Goal: Transaction & Acquisition: Purchase product/service

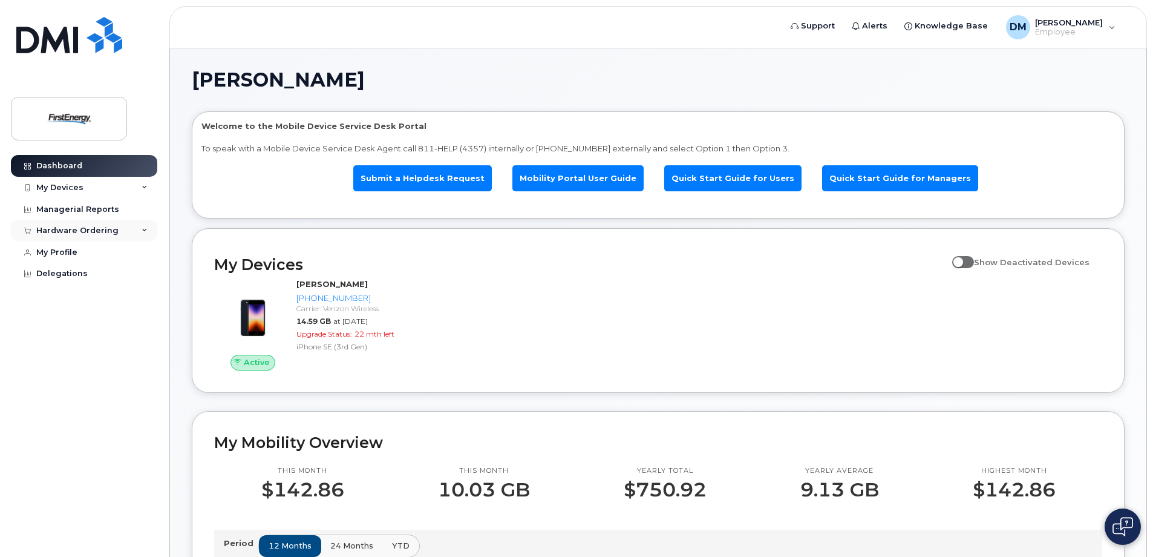
click at [89, 232] on div "Hardware Ordering" at bounding box center [77, 231] width 82 height 10
click at [61, 275] on div "New Order" at bounding box center [65, 275] width 46 height 11
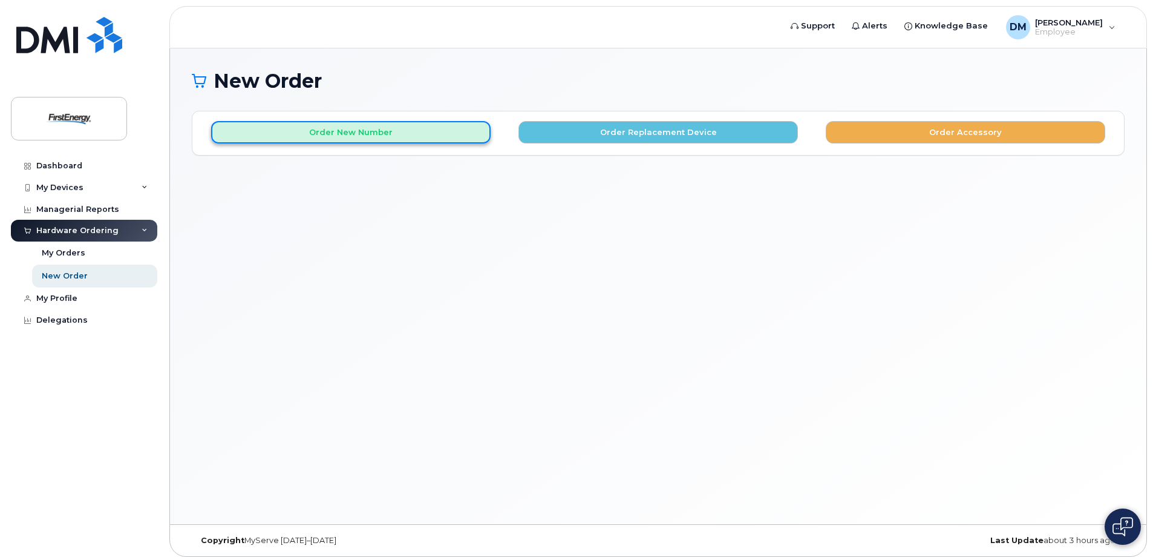
click at [368, 137] on button "Order New Number" at bounding box center [351, 132] width 280 height 22
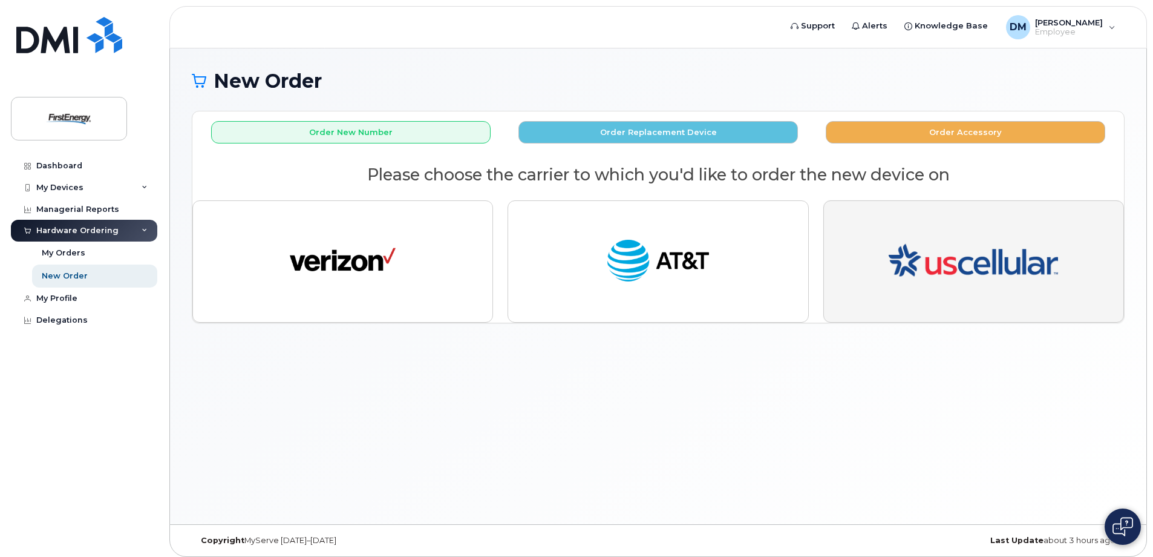
click at [987, 287] on img "button" at bounding box center [973, 262] width 169 height 102
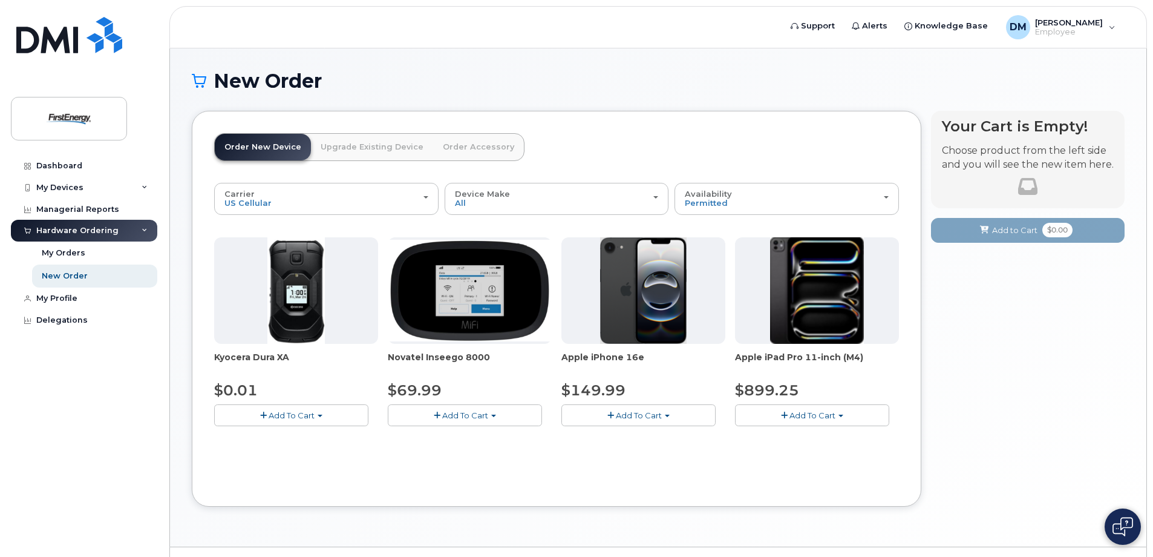
click at [649, 416] on span "Add To Cart" at bounding box center [639, 415] width 46 height 10
click at [634, 437] on link "$149.99 - 2 Year Activation" at bounding box center [631, 437] width 132 height 15
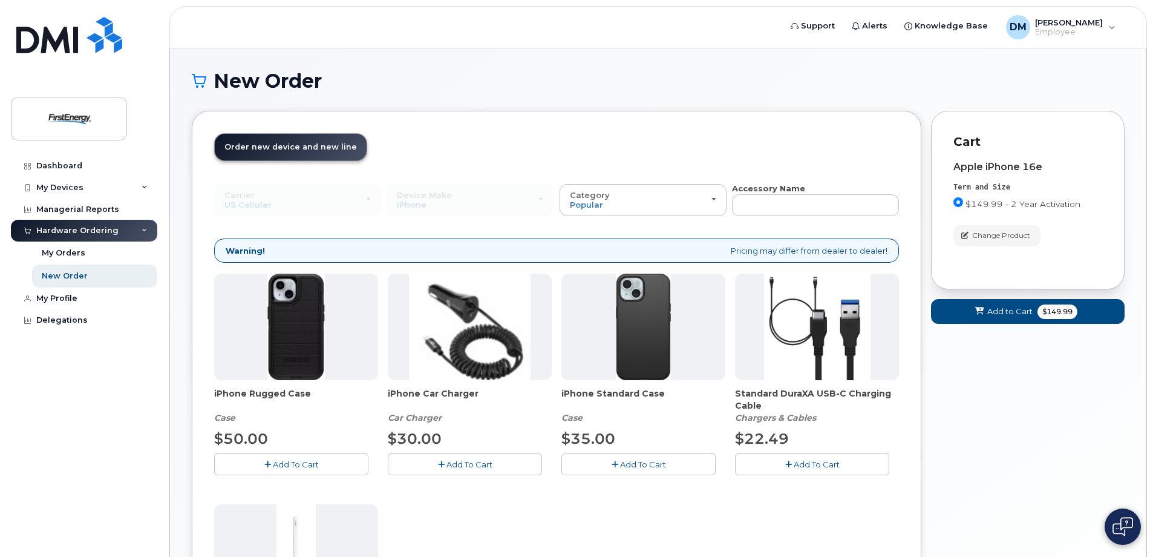
click at [614, 465] on icon "button" at bounding box center [615, 464] width 7 height 8
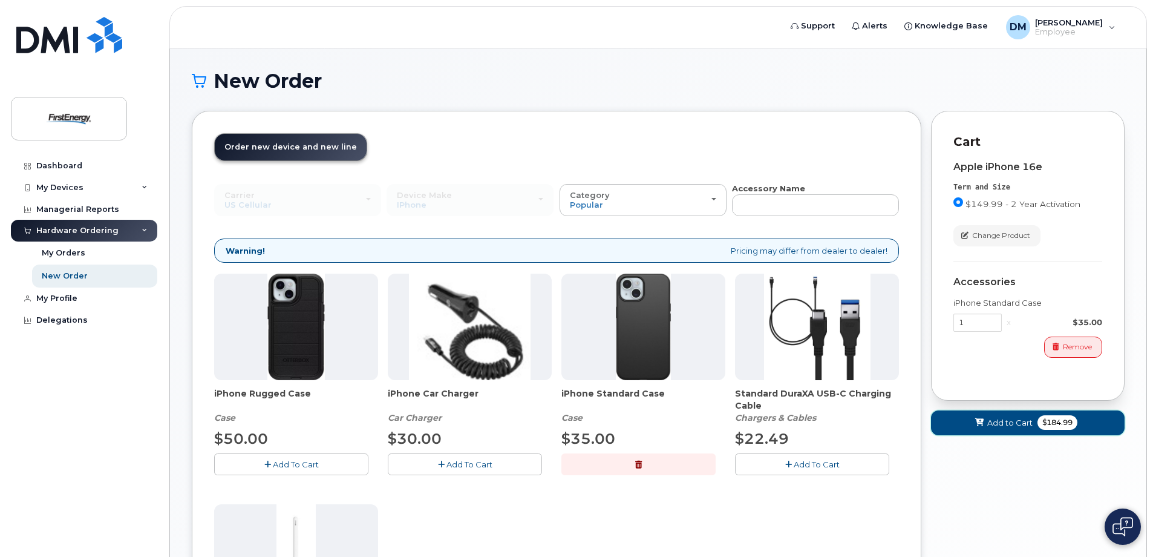
click at [1010, 423] on span "Add to Cart" at bounding box center [1009, 422] width 45 height 11
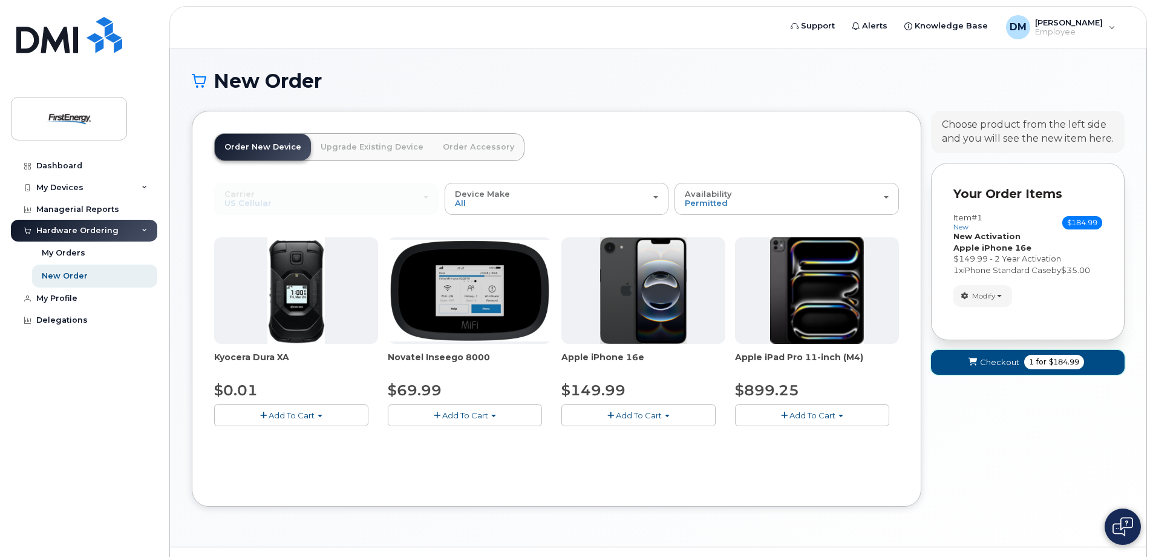
click at [997, 365] on span "Checkout" at bounding box center [999, 361] width 39 height 11
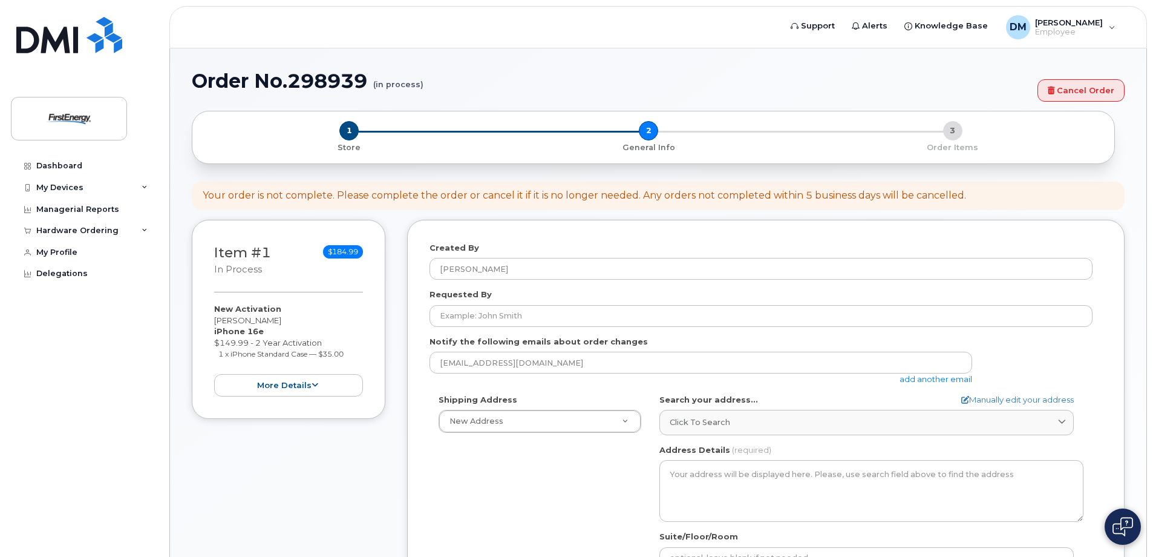
select select
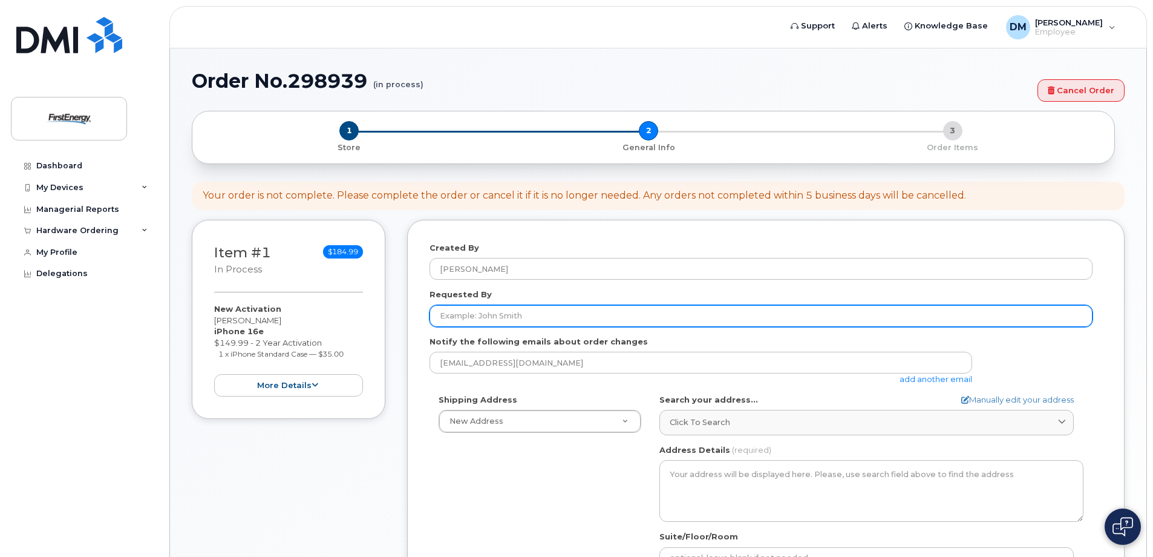
click at [476, 316] on input "Requested By" at bounding box center [761, 316] width 663 height 22
type input "d"
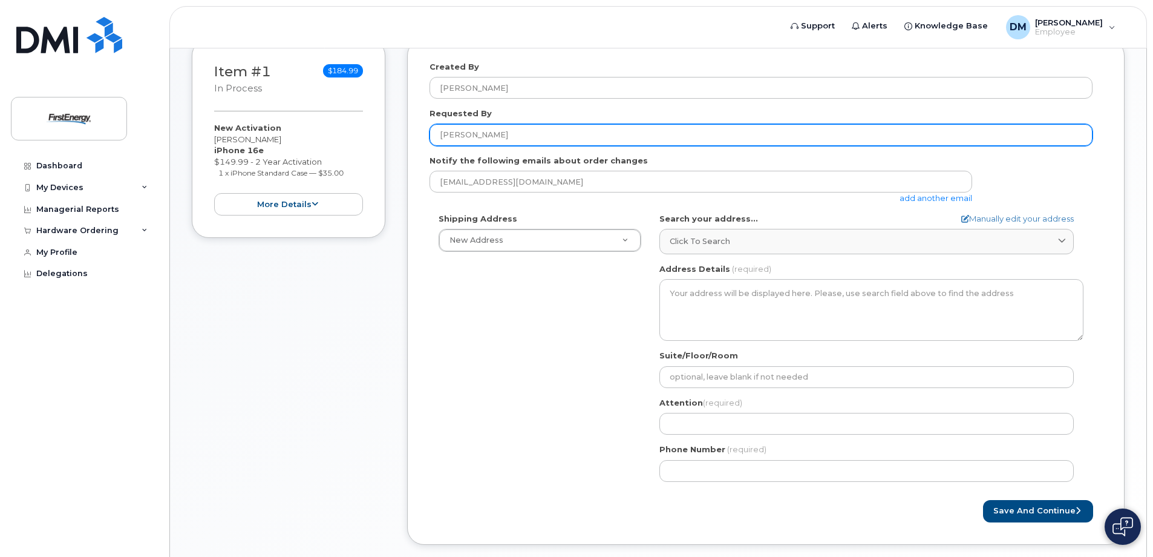
scroll to position [182, 0]
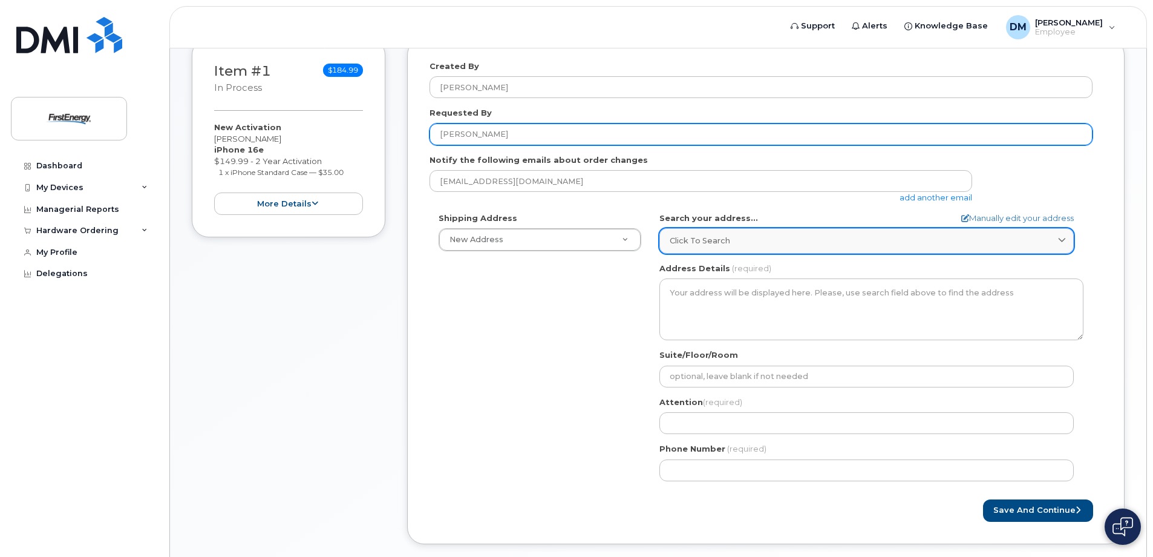
type input "[PERSON_NAME]"
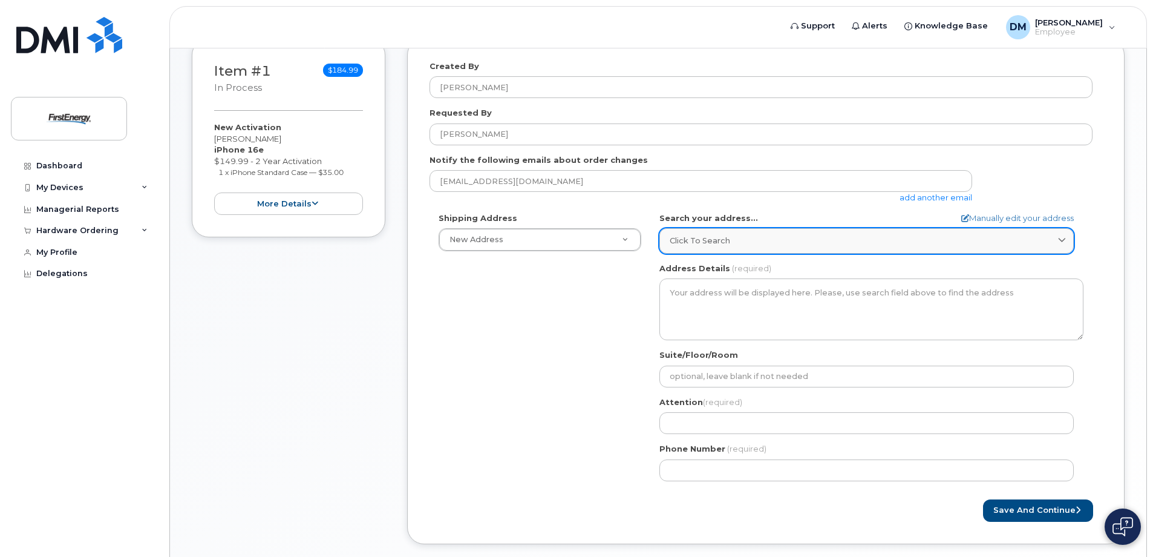
click at [753, 238] on div "Click to search" at bounding box center [867, 240] width 394 height 11
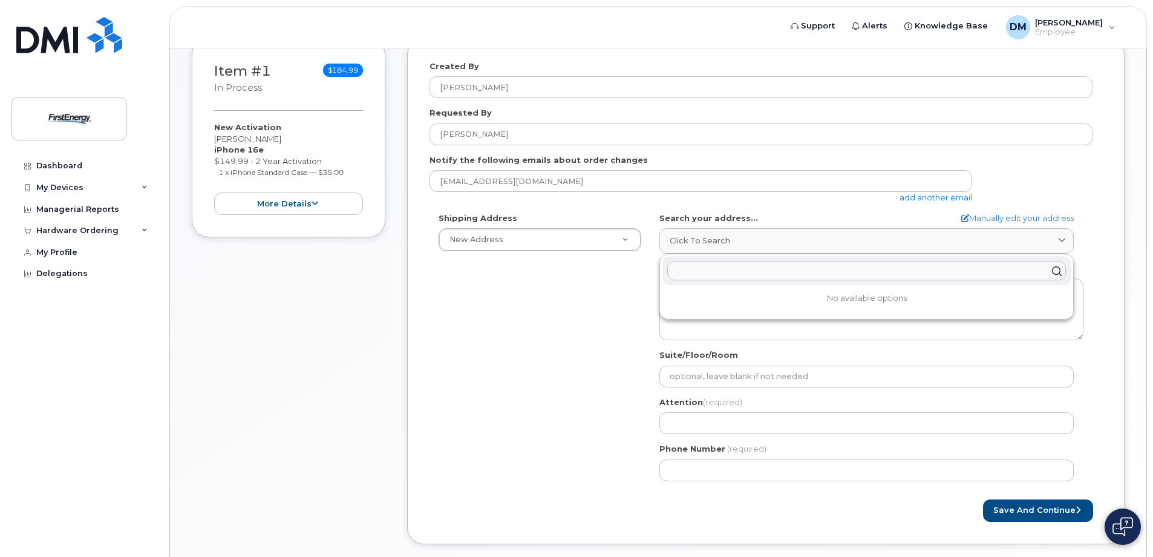
click at [707, 270] on input "text" at bounding box center [866, 270] width 399 height 19
paste input "4711 Rock Run Road"
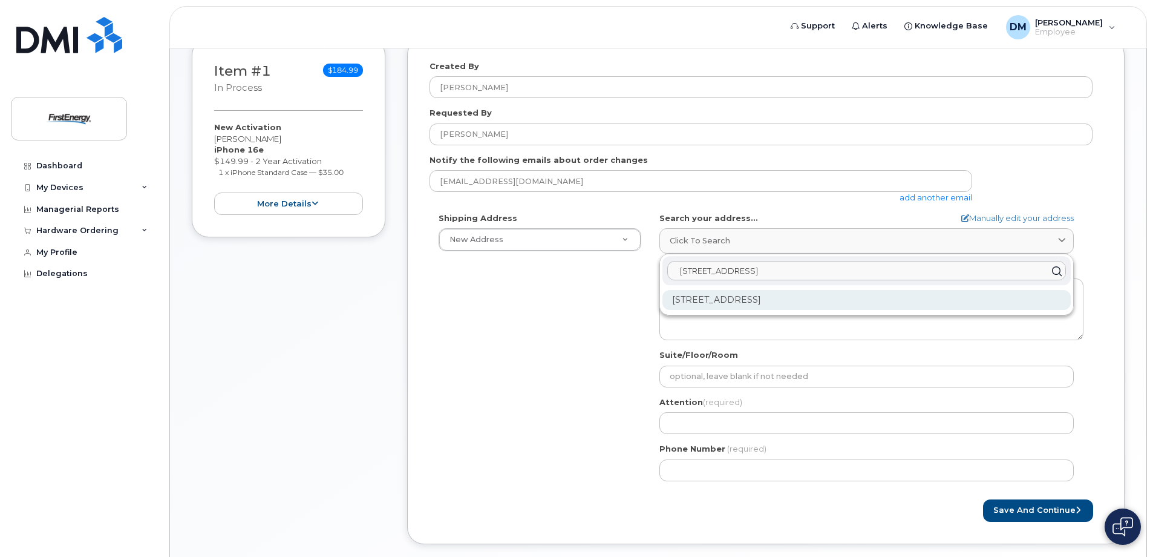
type input "4711 Rock Run Road"
click at [791, 297] on div "4711 Rock Run Rd West Union WV 26456-8536" at bounding box center [867, 300] width 408 height 20
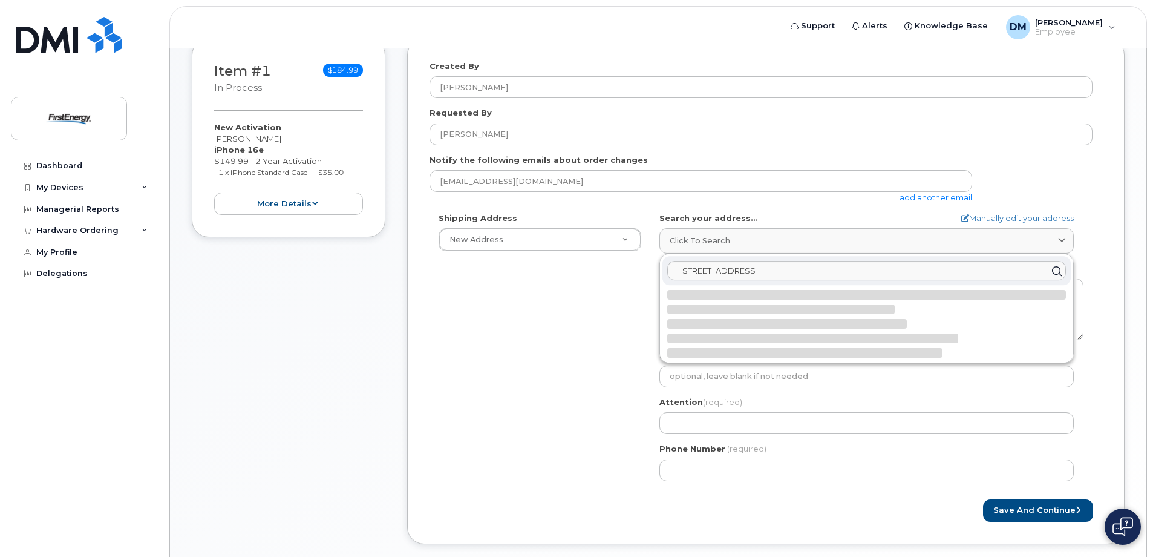
select select
type textarea "4711 Rock Run Rd WEST UNION WV 26456-8536 UNITED STATES"
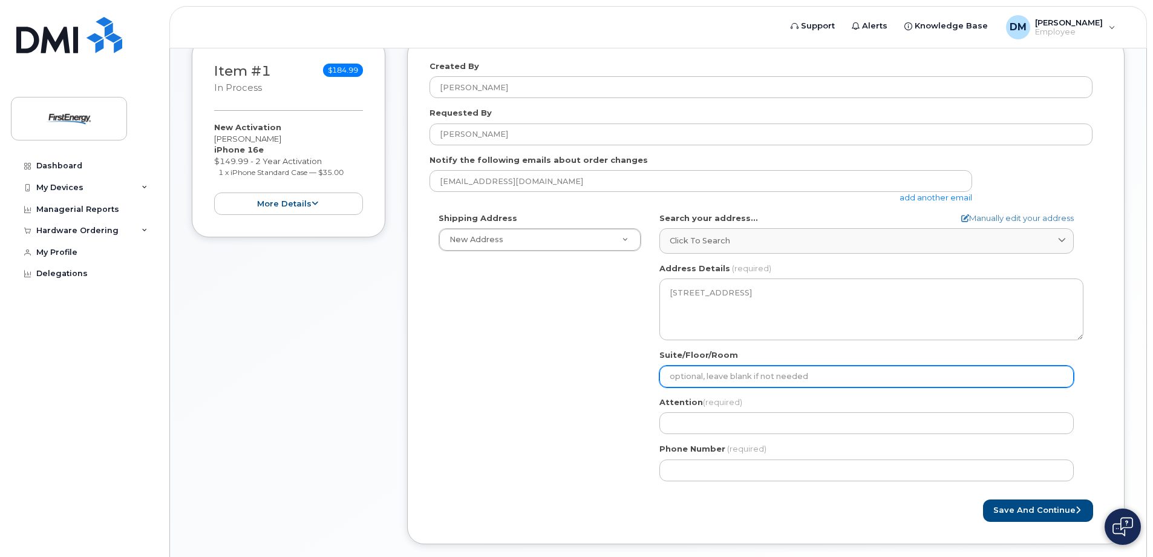
click at [711, 373] on input "Suite/Floor/Room" at bounding box center [867, 376] width 414 height 22
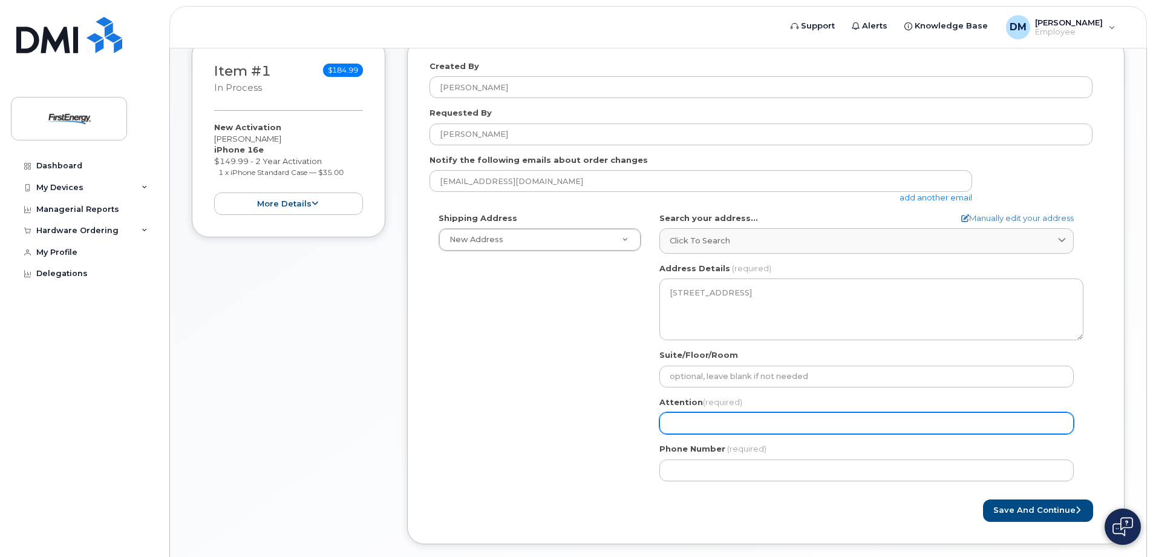
click at [702, 421] on input "Attention (required)" at bounding box center [867, 423] width 414 height 22
select select
type input "J"
select select
type input "Ja"
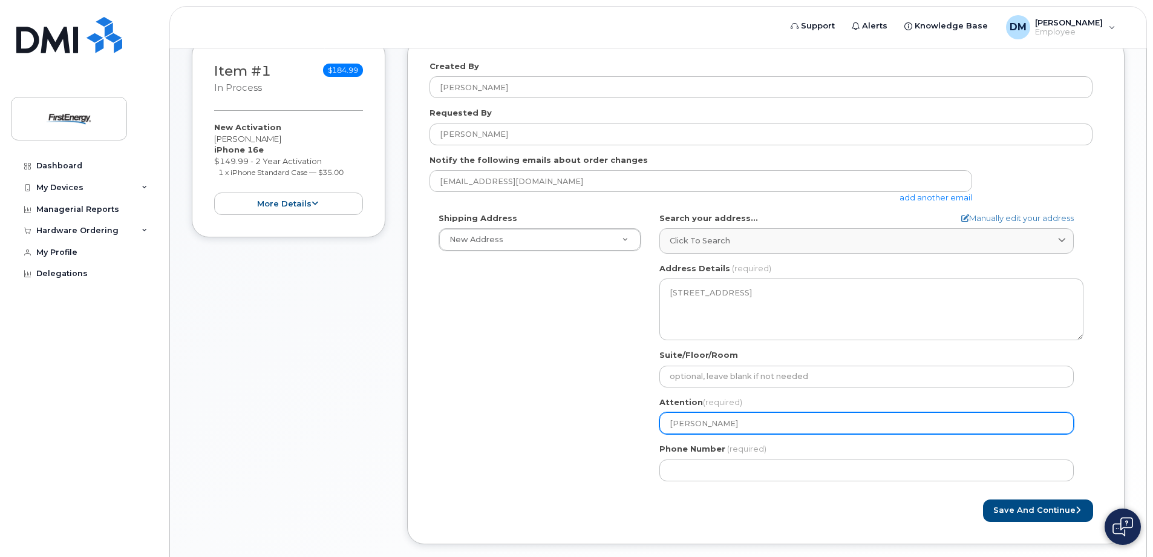
select select
type input "Jam"
select select
type input "Jame"
select select
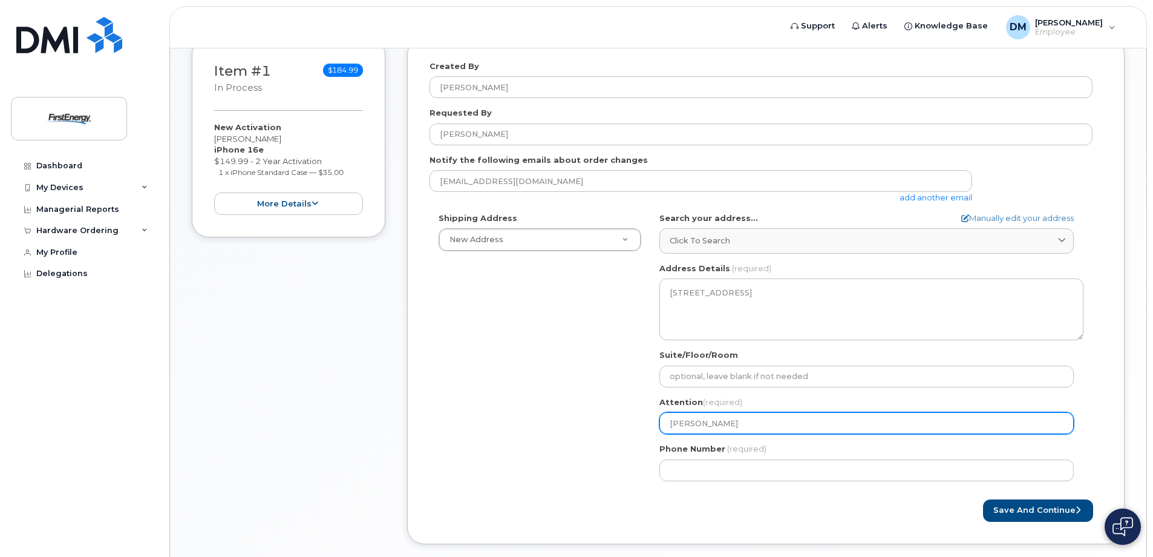
type input "James"
select select
type input "James S"
select select
type input "James St"
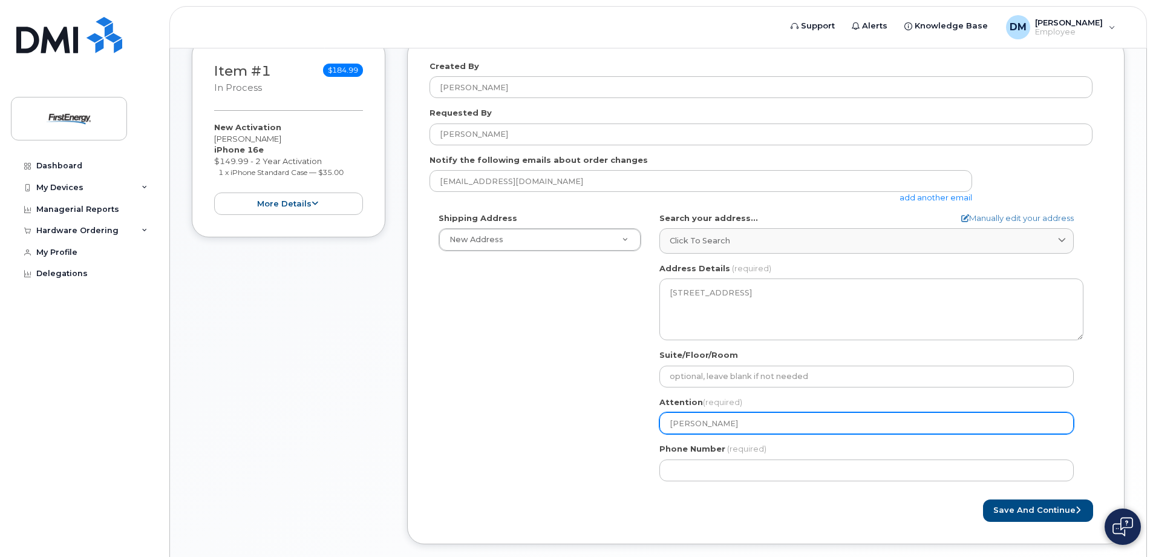
select select
type input "James Sto"
select select
type input "James Stov"
select select
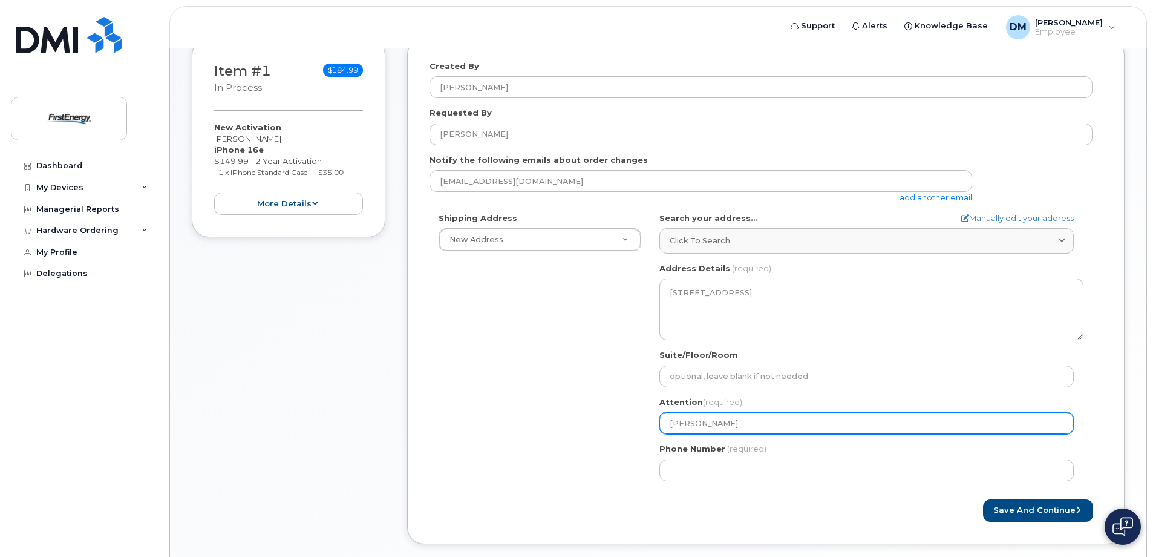
type input "James Stove"
select select
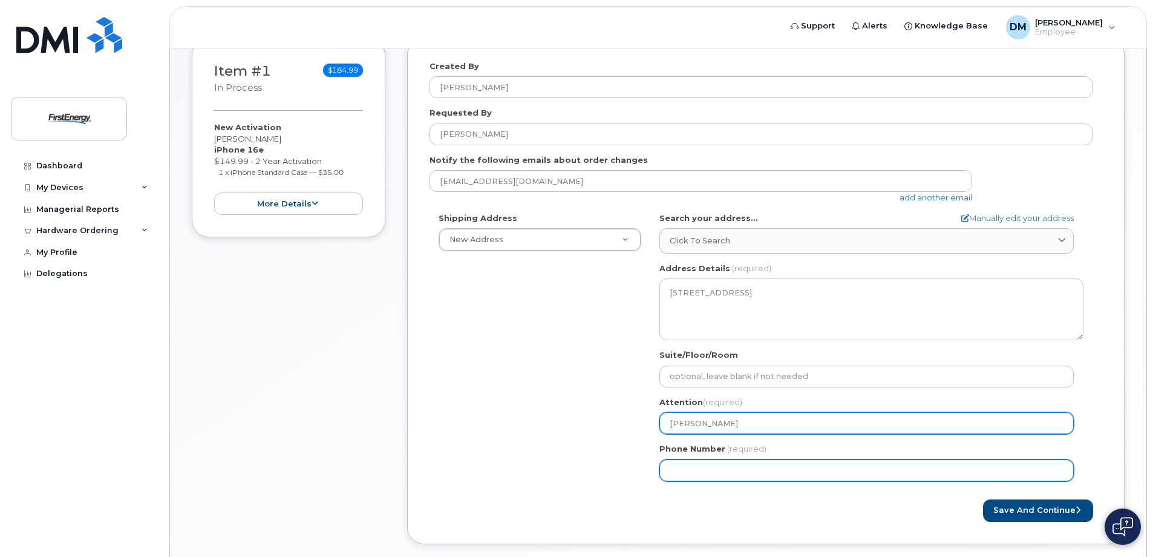
type input "James Stover"
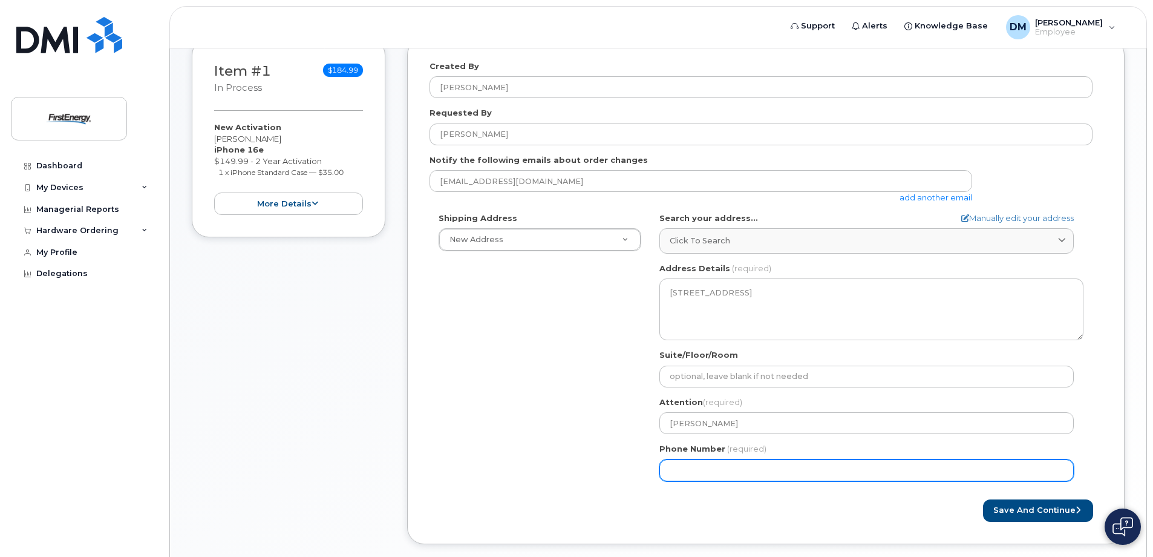
click at [754, 471] on input "Phone Number" at bounding box center [867, 470] width 414 height 22
click at [710, 480] on input "Phone Number" at bounding box center [867, 470] width 414 height 22
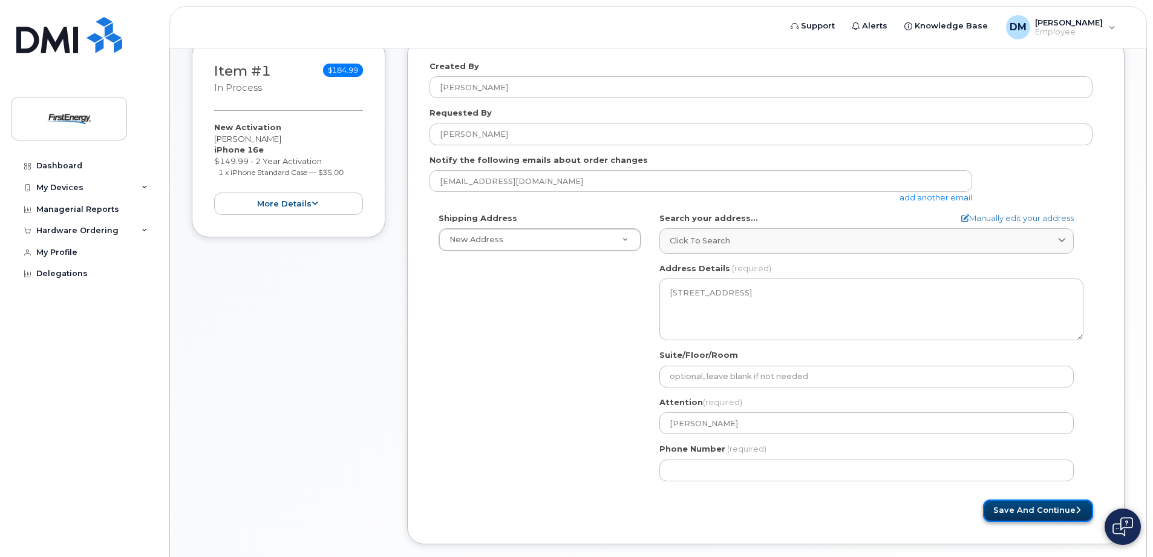
click at [1037, 513] on button "Save and Continue" at bounding box center [1038, 510] width 110 height 22
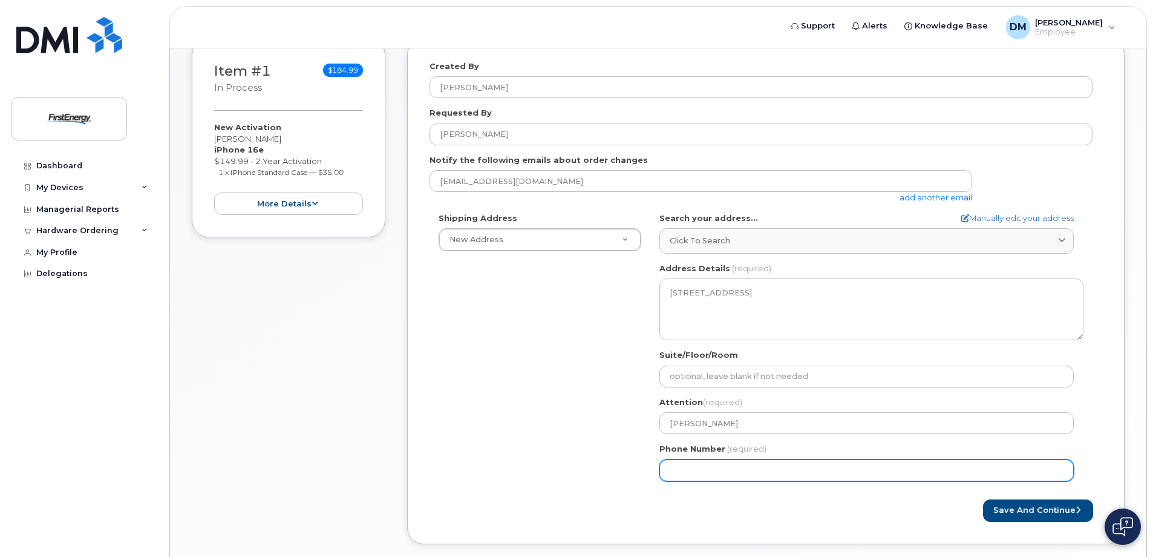
click at [689, 470] on input "Phone Number" at bounding box center [867, 470] width 414 height 22
click at [707, 469] on input "Phone Number" at bounding box center [867, 470] width 414 height 22
select select
type input "3028971333"
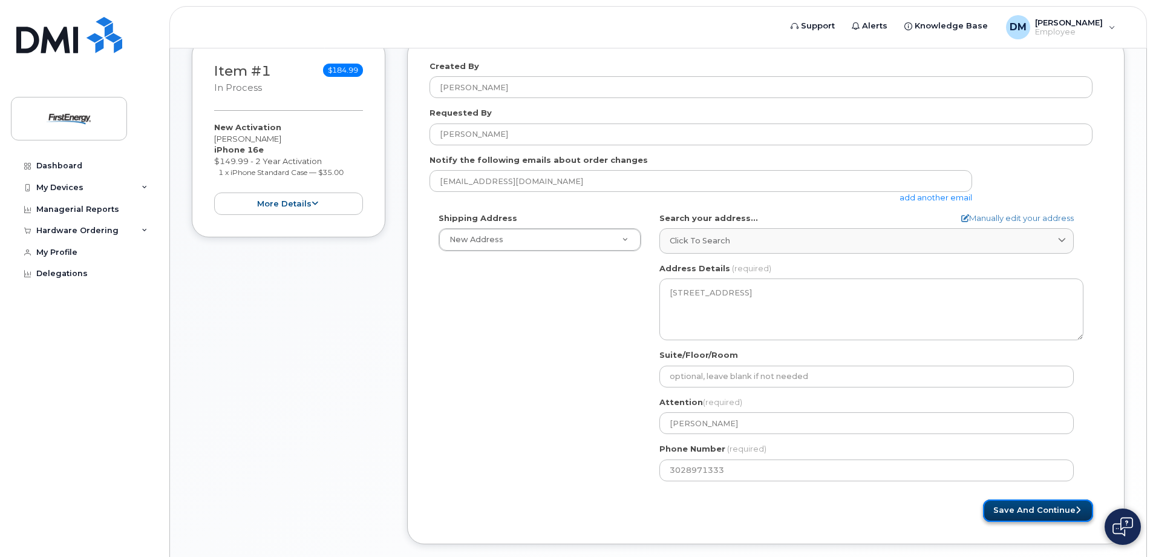
click at [1008, 512] on button "Save and Continue" at bounding box center [1038, 510] width 110 height 22
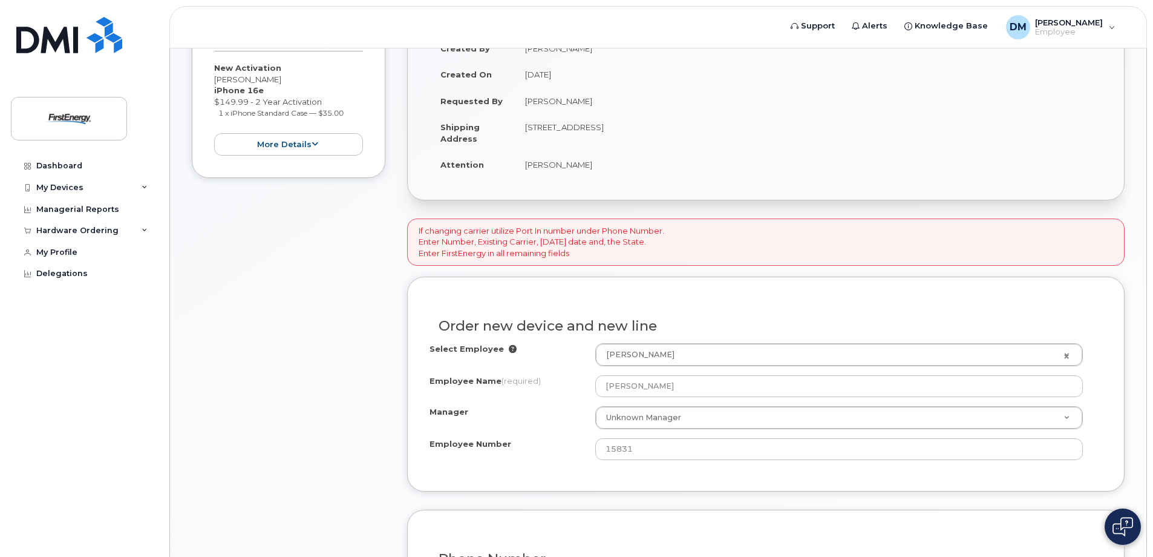
scroll to position [242, 0]
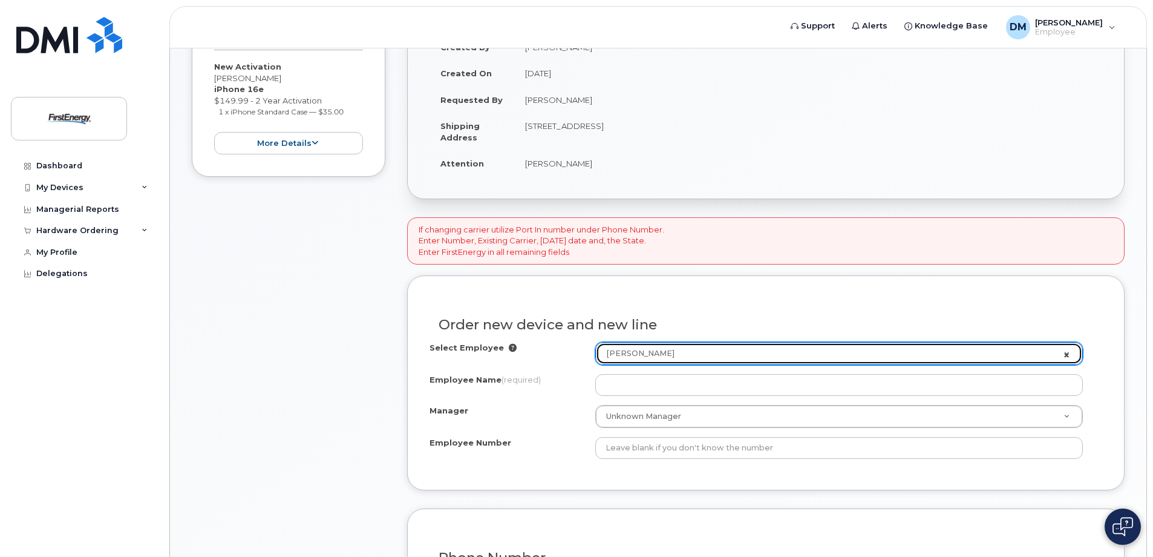
click at [1067, 353] on link "[PERSON_NAME]" at bounding box center [839, 353] width 486 height 22
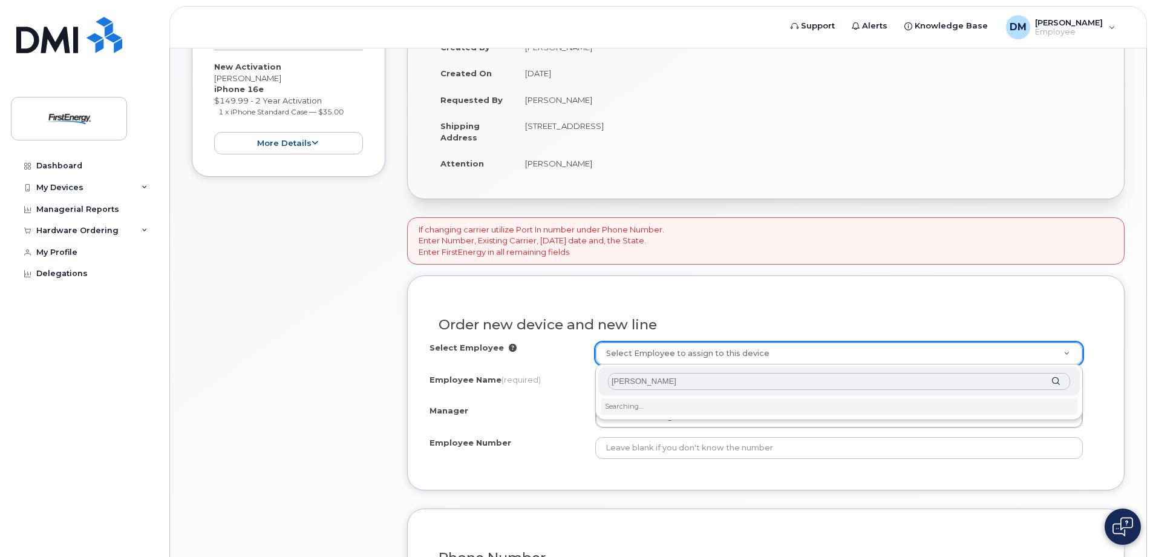
type input "james stover"
drag, startPoint x: 674, startPoint y: 382, endPoint x: 525, endPoint y: 388, distance: 149.0
click at [529, 383] on body "Support Alerts Knowledge Base DM Devin Miller Employee English Français Sign ou…" at bounding box center [576, 434] width 1153 height 1352
click at [626, 379] on input "text" at bounding box center [839, 382] width 462 height 18
type input "1"
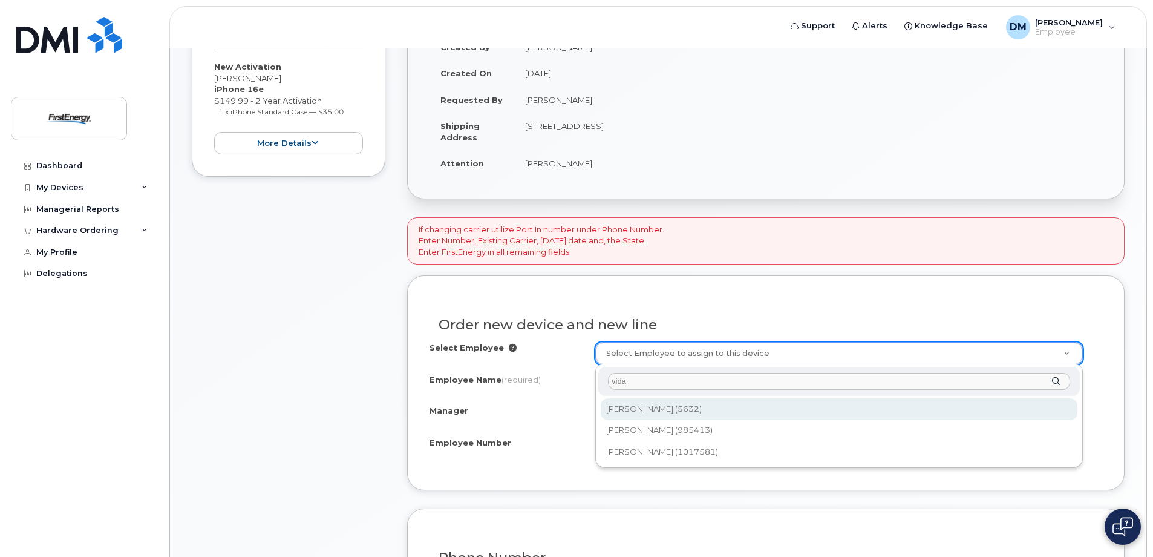
drag, startPoint x: 659, startPoint y: 379, endPoint x: 546, endPoint y: 365, distance: 113.9
click at [545, 364] on body "Support Alerts Knowledge Base DM Devin Miller Employee English Français Sign ou…" at bounding box center [576, 434] width 1153 height 1352
type input "james"
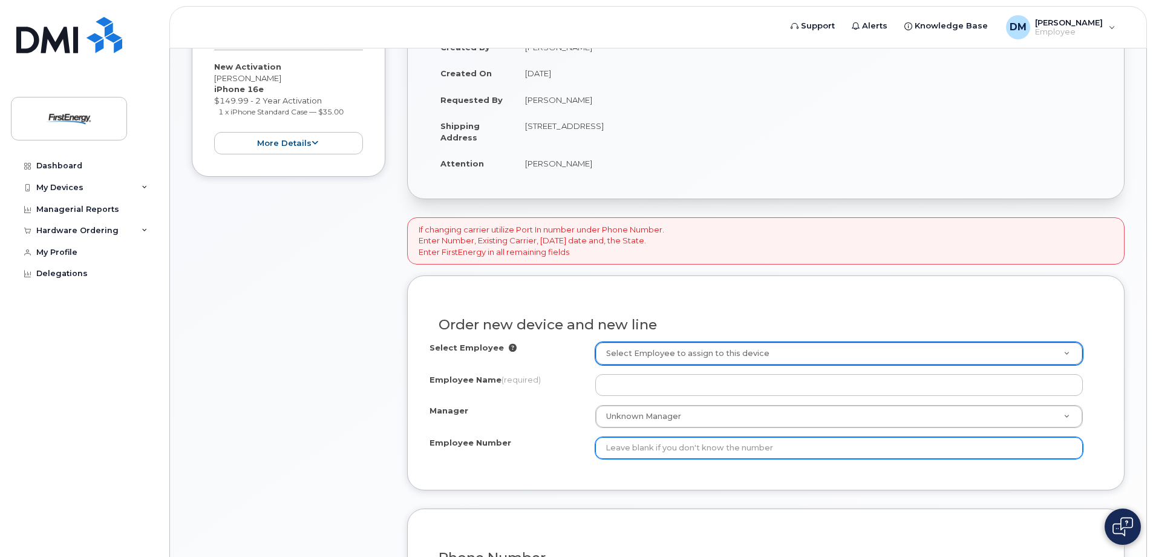
click at [644, 447] on input "Employee Number" at bounding box center [839, 448] width 488 height 22
type input "1021848"
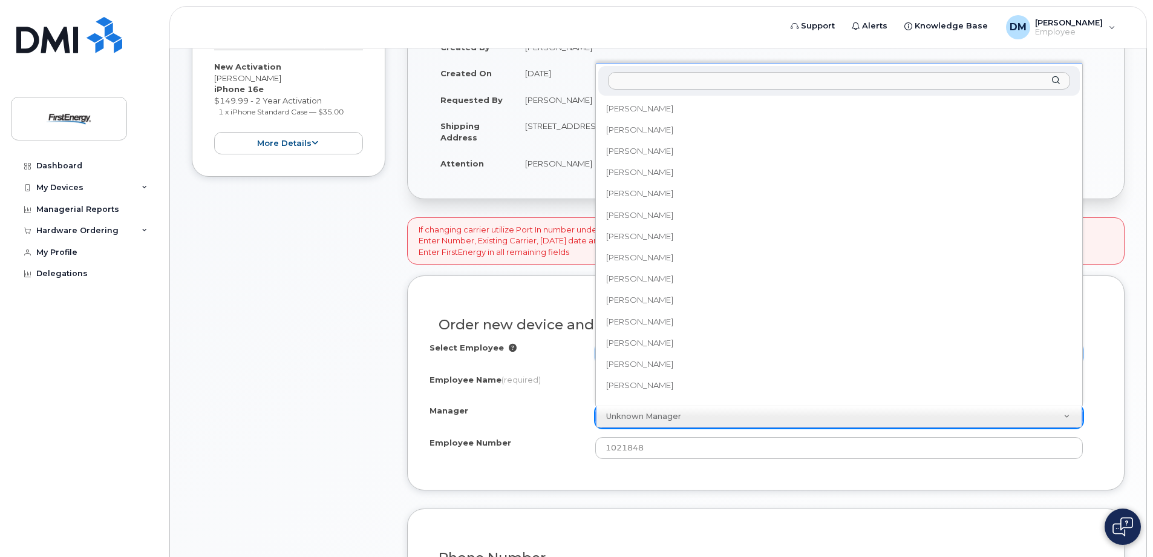
scroll to position [39697, 0]
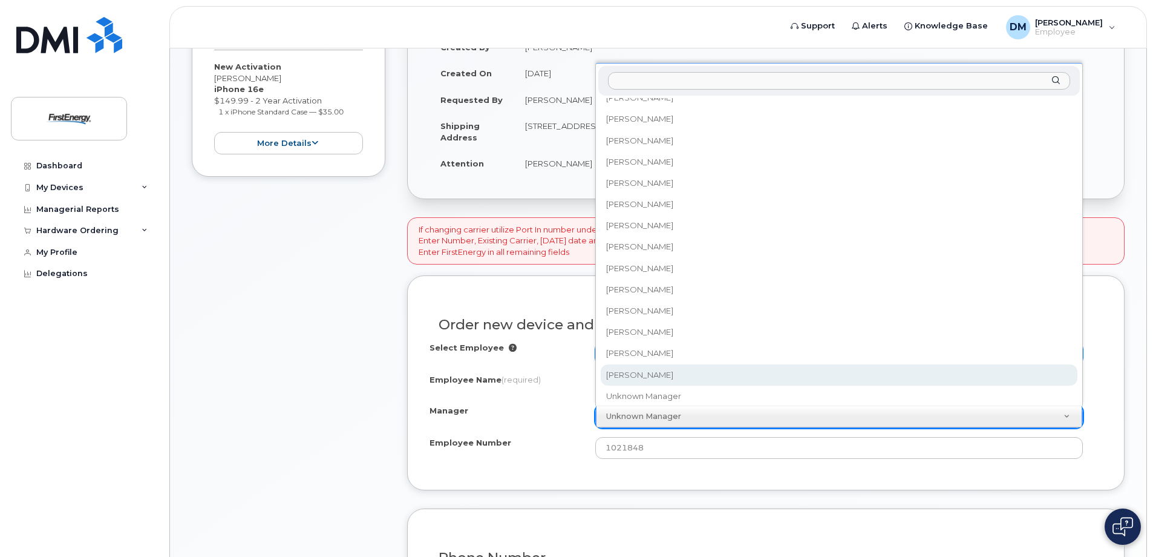
select select "2071721"
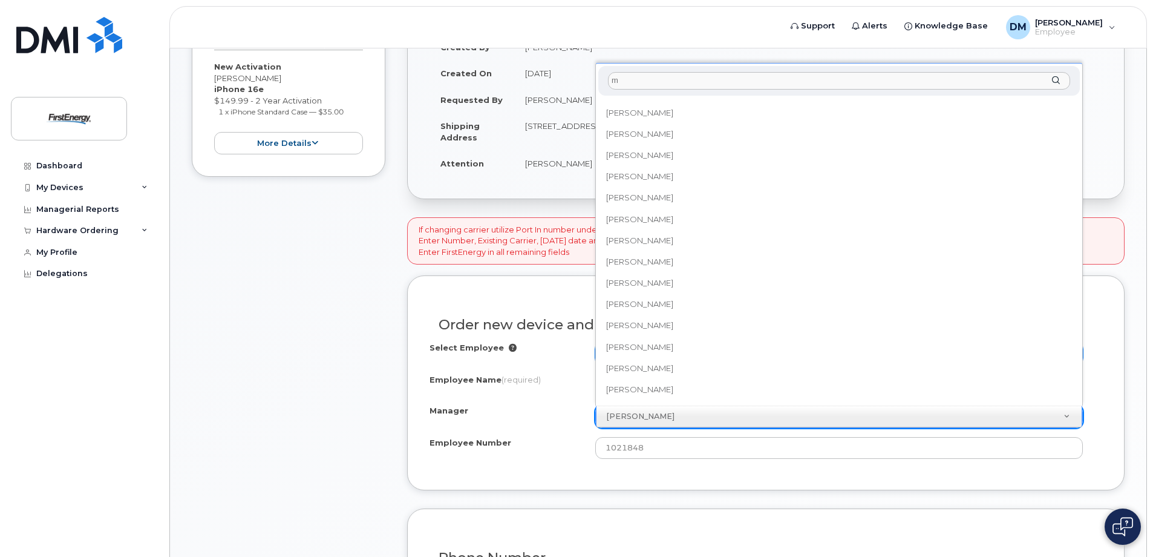
scroll to position [0, 0]
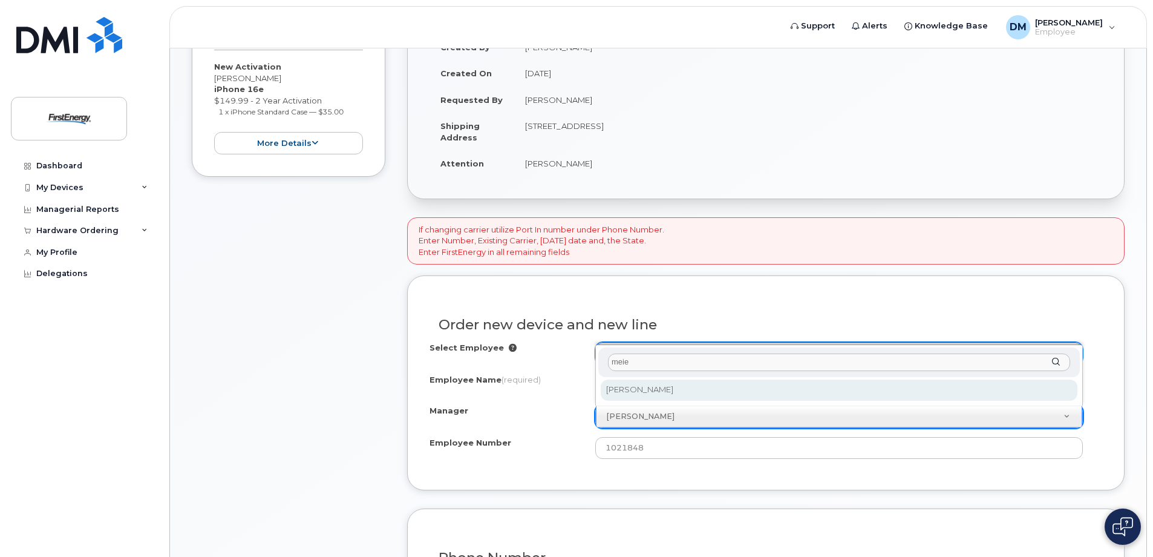
type input "meie"
select select "2074620"
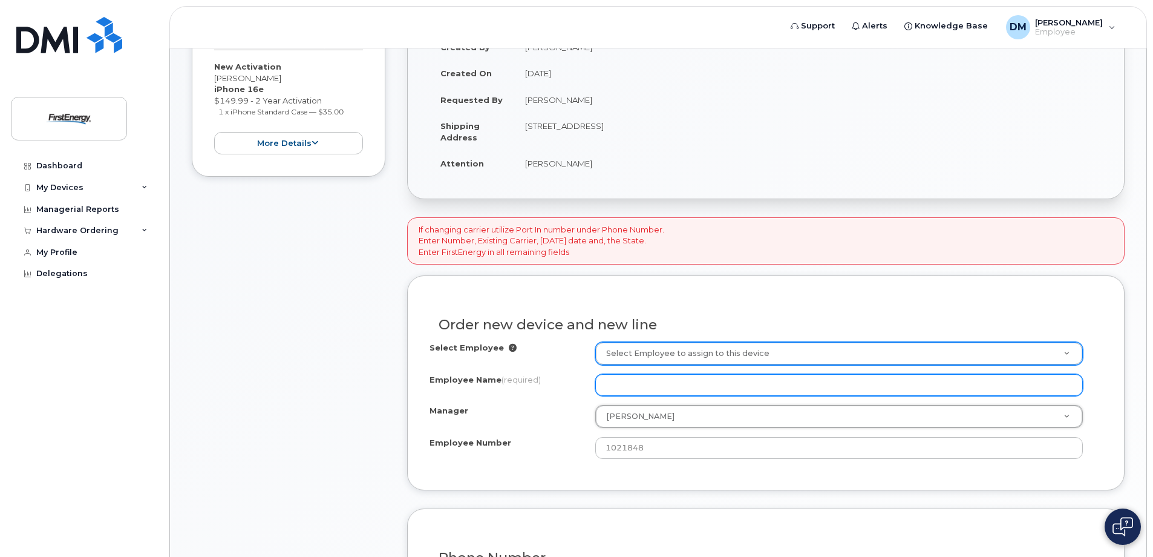
click at [635, 388] on input "Employee Name (required)" at bounding box center [839, 385] width 488 height 22
type input "James Stover"
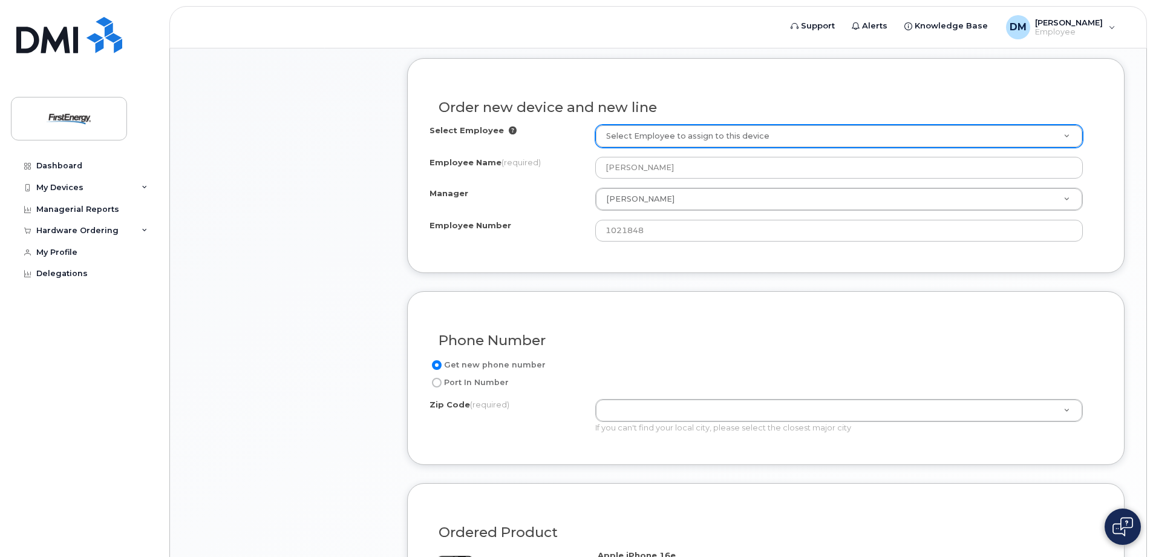
scroll to position [484, 0]
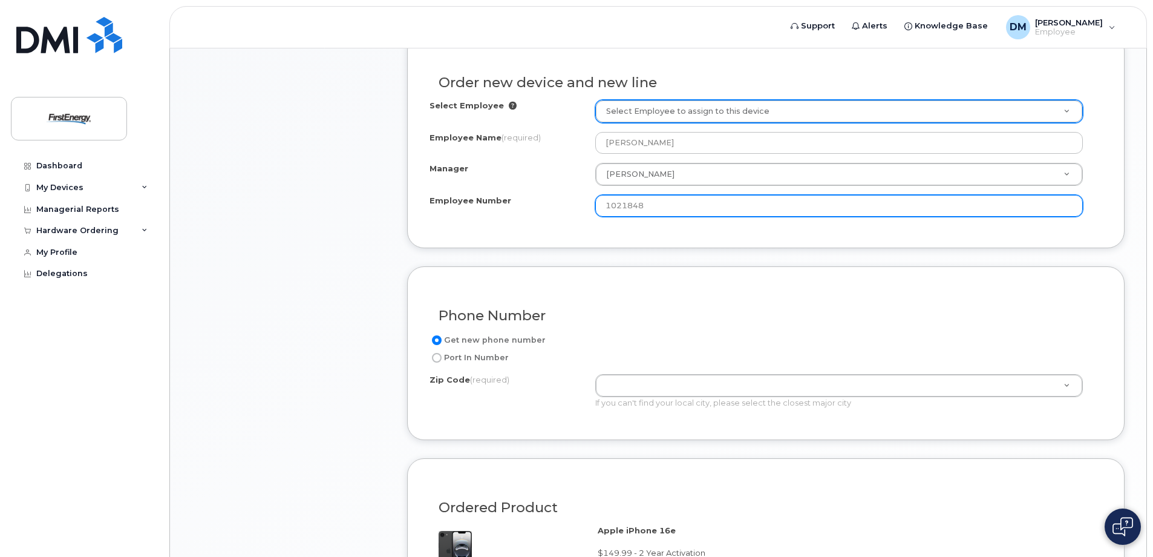
drag, startPoint x: 635, startPoint y: 205, endPoint x: 664, endPoint y: 202, distance: 29.7
click at [664, 202] on input "1021848" at bounding box center [839, 206] width 488 height 22
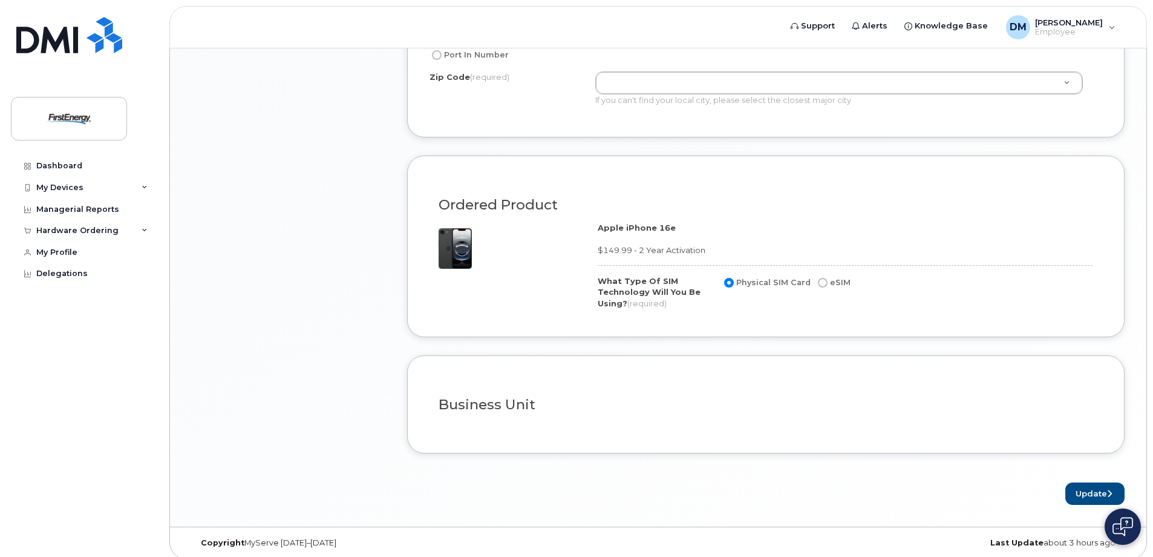
type input "1021846"
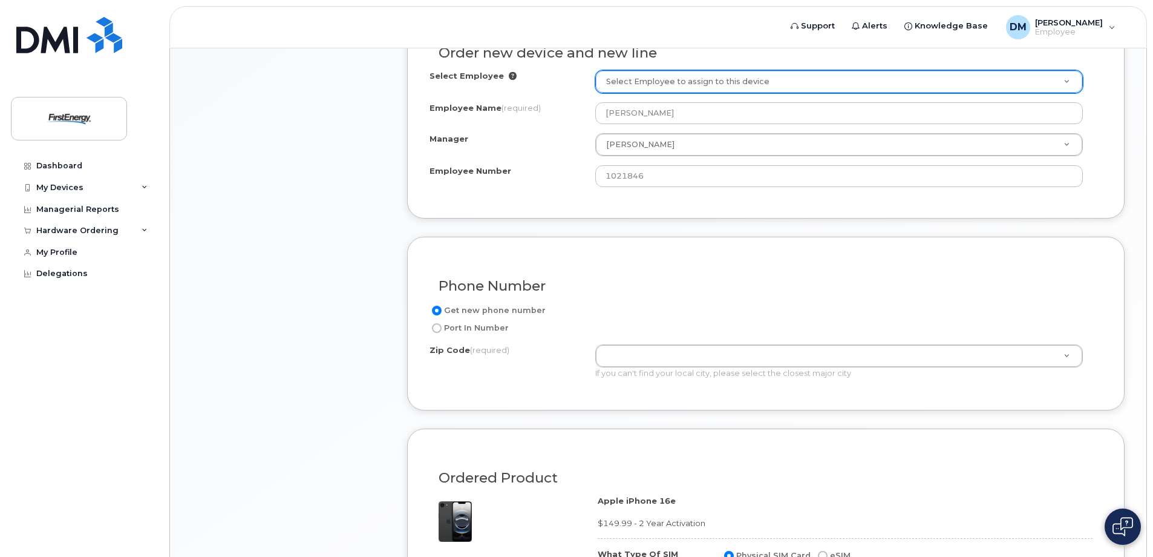
scroll to position [493, 0]
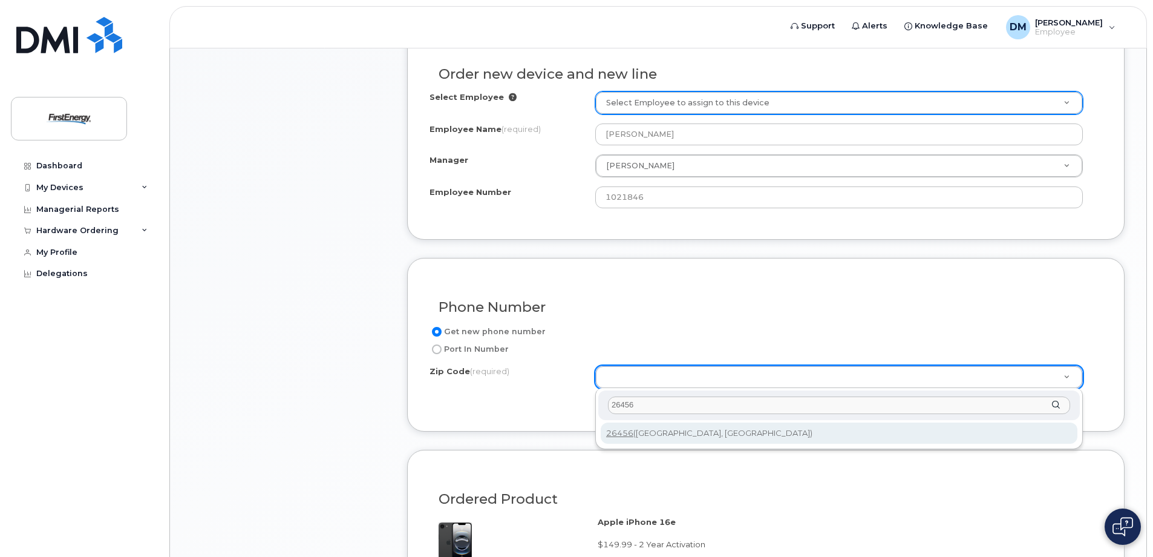
type input "26456"
type input "26456 (West Union, WV)"
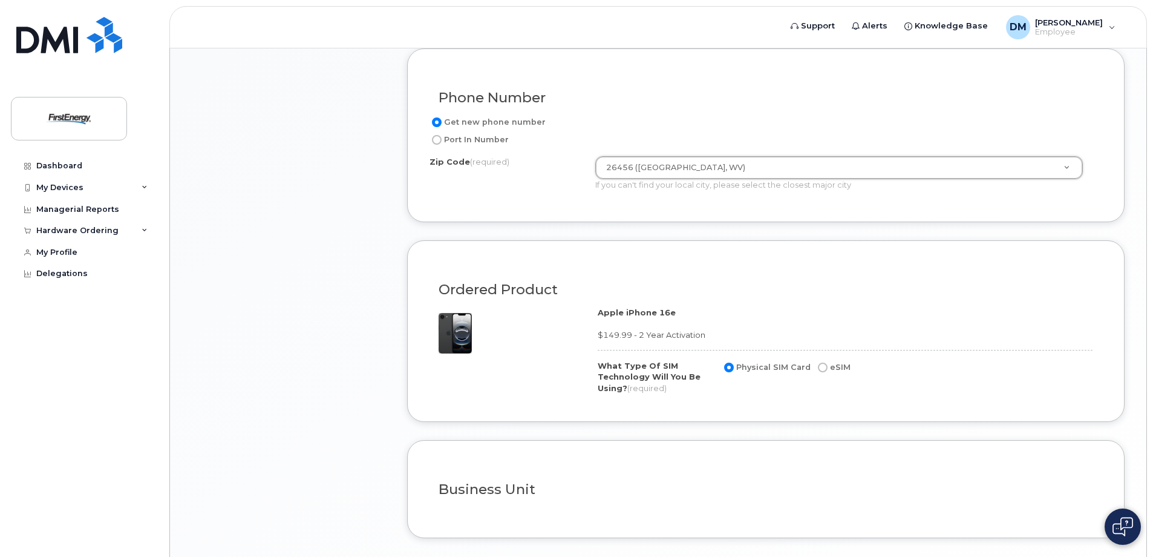
scroll to position [795, 0]
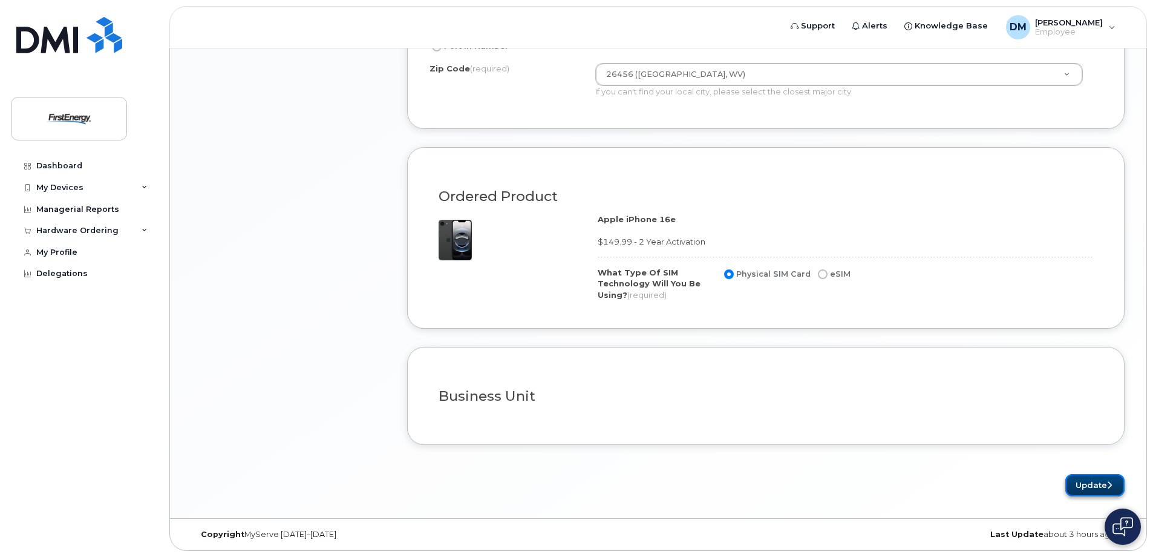
click at [1101, 488] on button "Update" at bounding box center [1095, 485] width 59 height 22
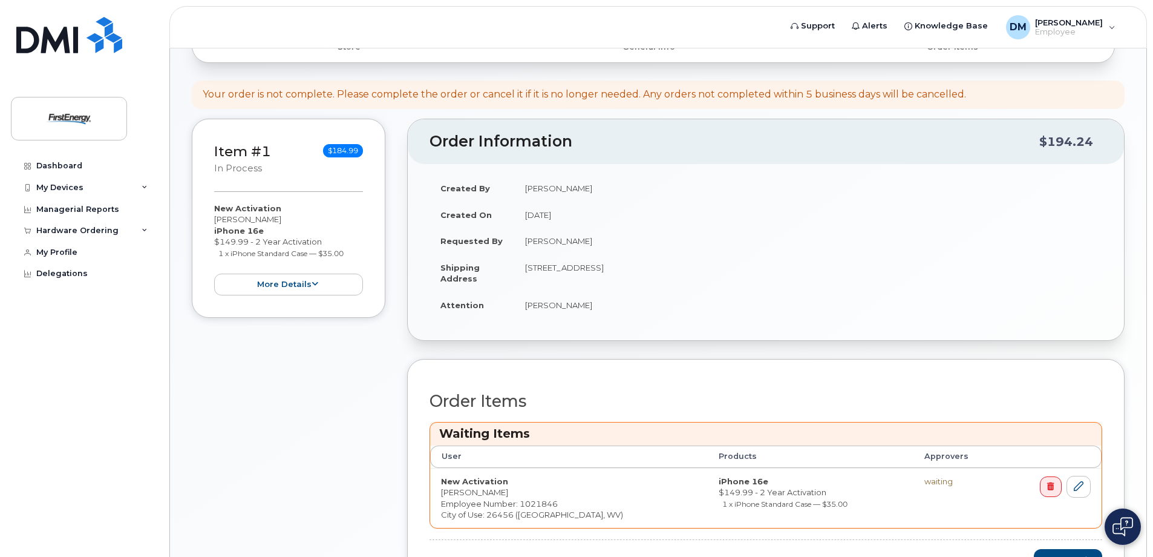
scroll to position [268, 0]
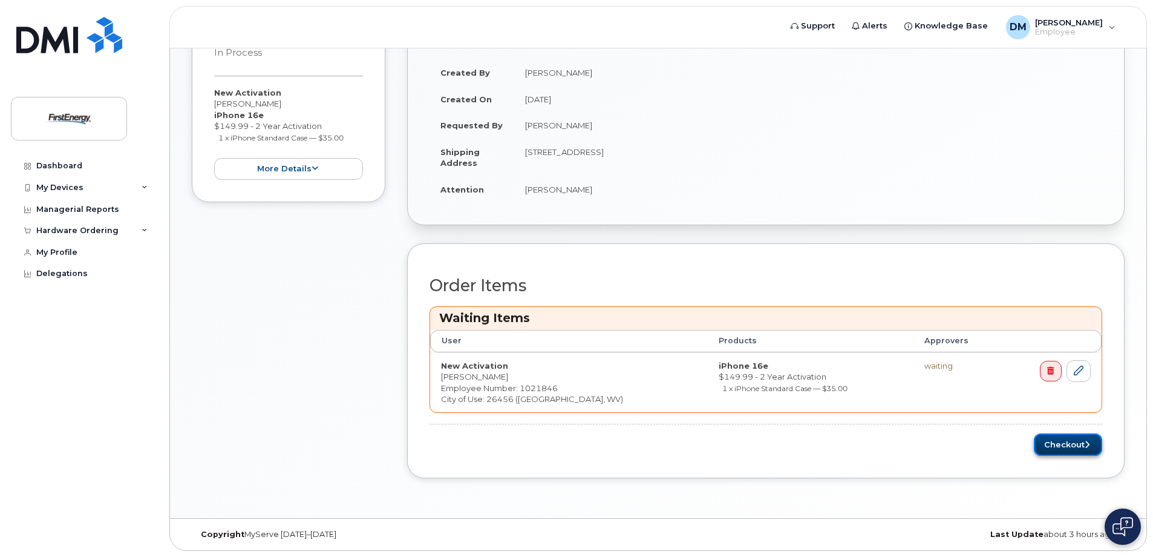
click at [1067, 448] on button "Checkout" at bounding box center [1068, 444] width 68 height 22
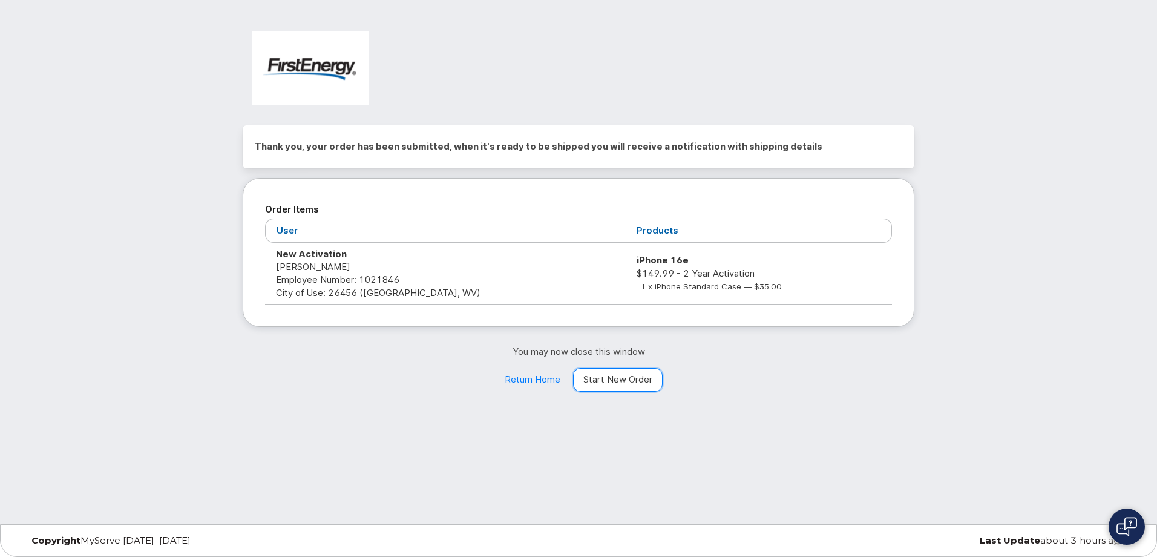
click at [623, 380] on link "Start New Order" at bounding box center [618, 380] width 90 height 24
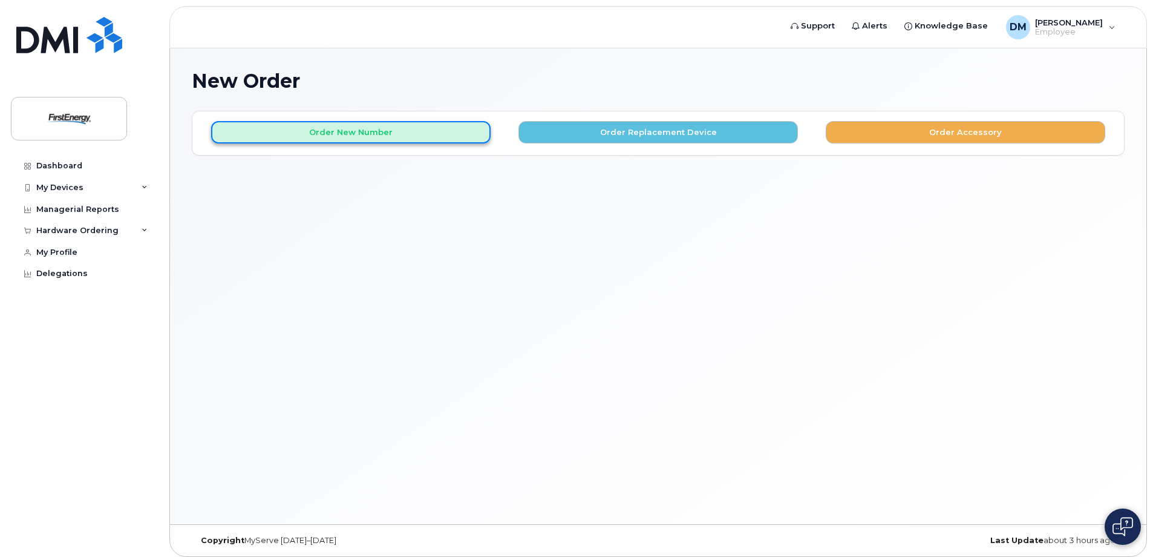
click at [355, 133] on button "Order New Number" at bounding box center [351, 132] width 280 height 22
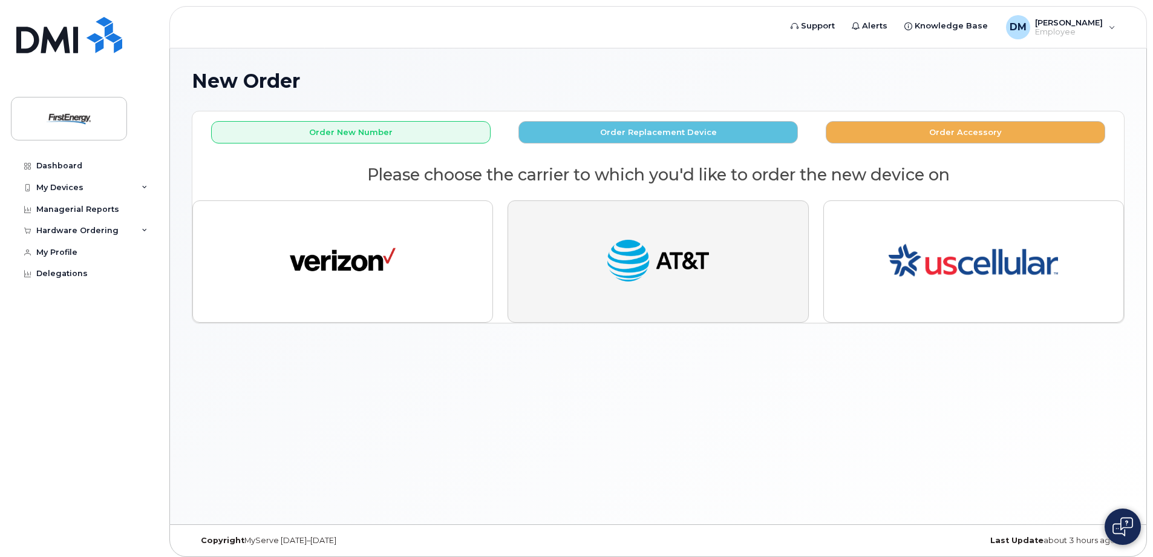
click at [657, 304] on button "button" at bounding box center [658, 261] width 301 height 122
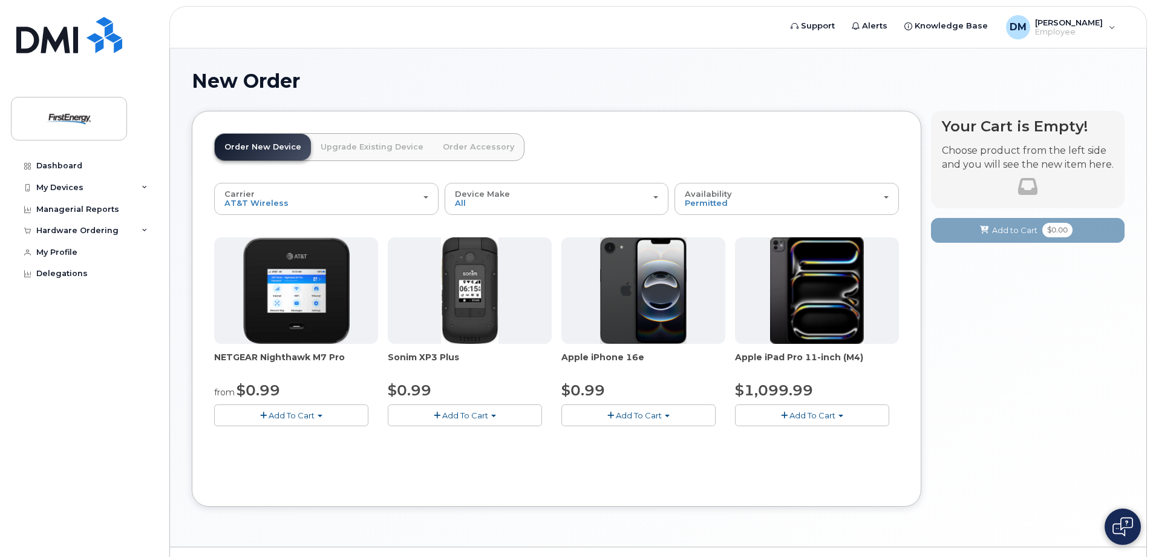
click at [632, 416] on span "Add To Cart" at bounding box center [639, 415] width 46 height 10
click at [617, 436] on link "$0.99 - 2 Year Activation" at bounding box center [625, 437] width 121 height 15
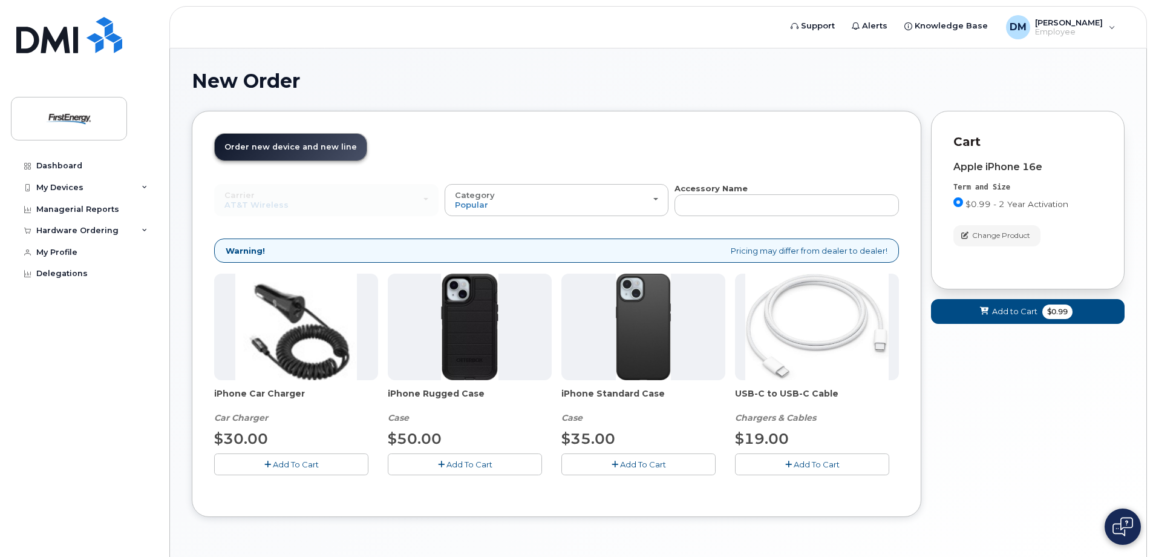
click at [621, 457] on button "Add To Cart" at bounding box center [639, 463] width 154 height 21
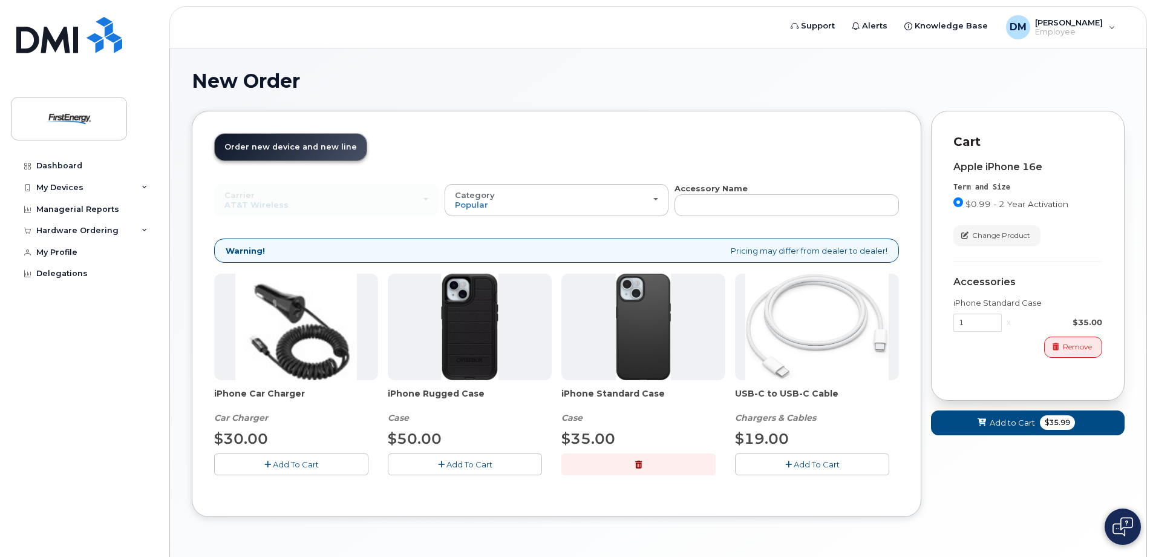
click at [326, 467] on button "Add To Cart" at bounding box center [291, 463] width 154 height 21
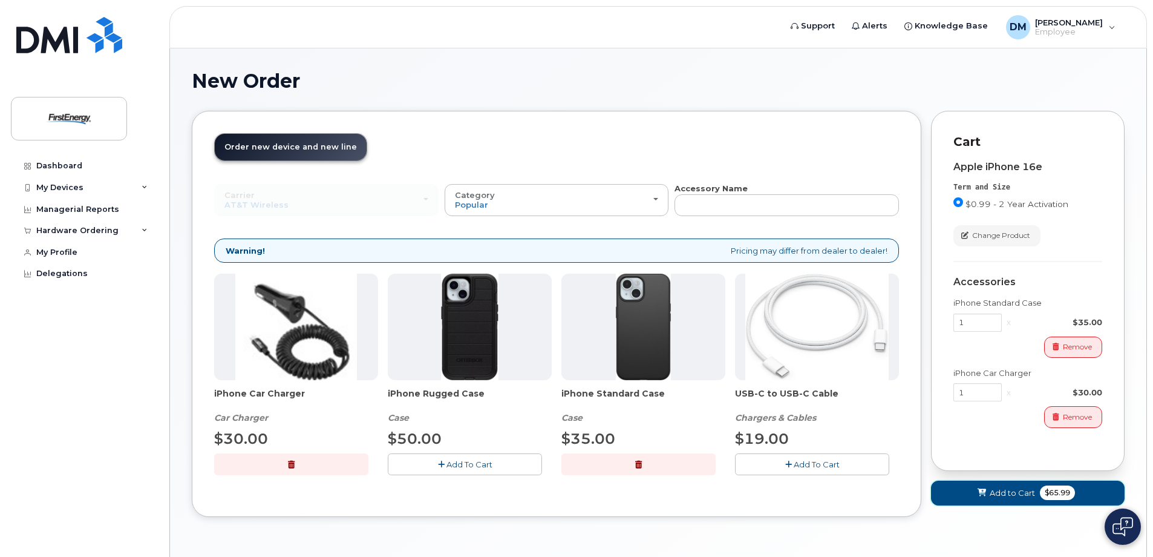
click at [985, 494] on icon at bounding box center [982, 493] width 8 height 8
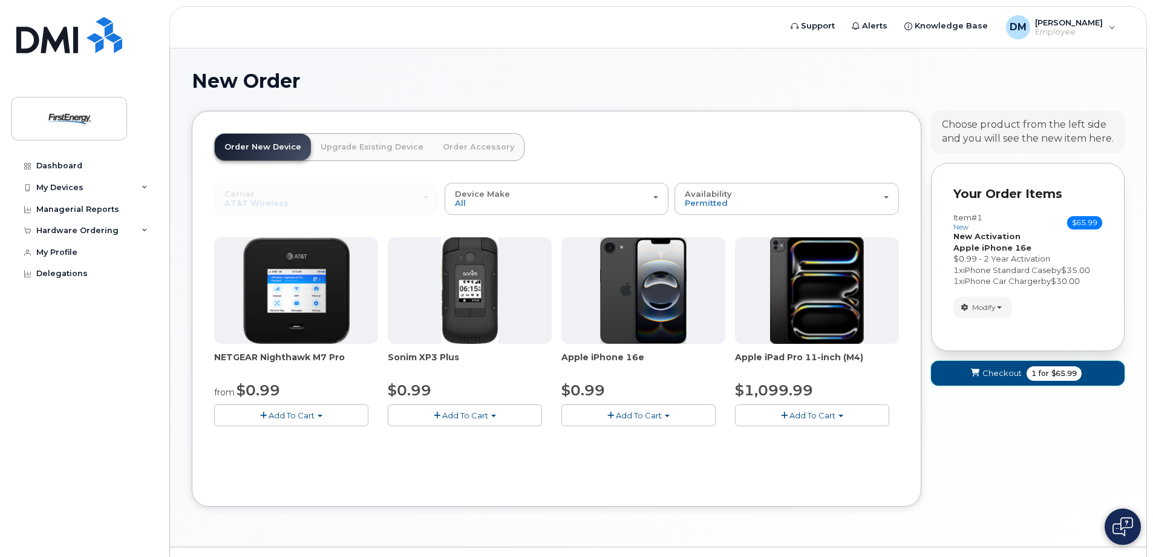
click at [1001, 374] on span "Checkout" at bounding box center [1002, 372] width 39 height 11
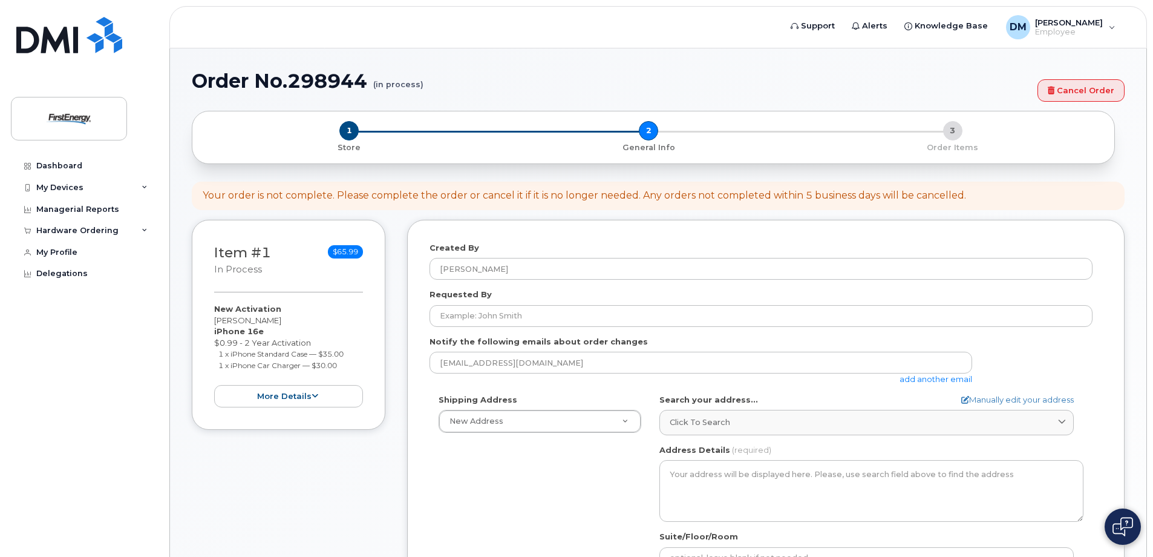
select select
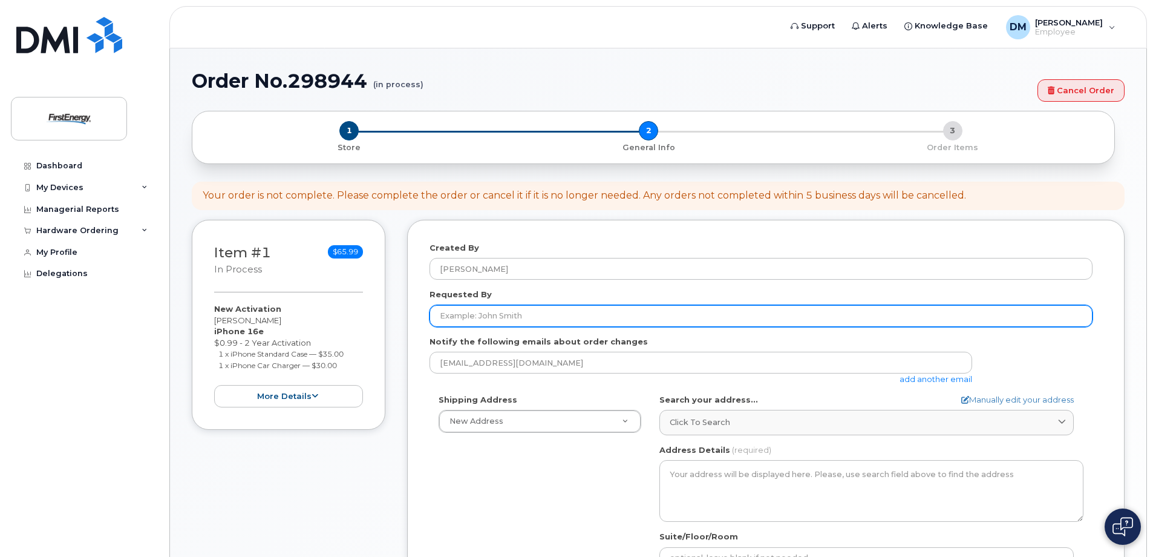
click at [502, 320] on input "Requested By" at bounding box center [761, 316] width 663 height 22
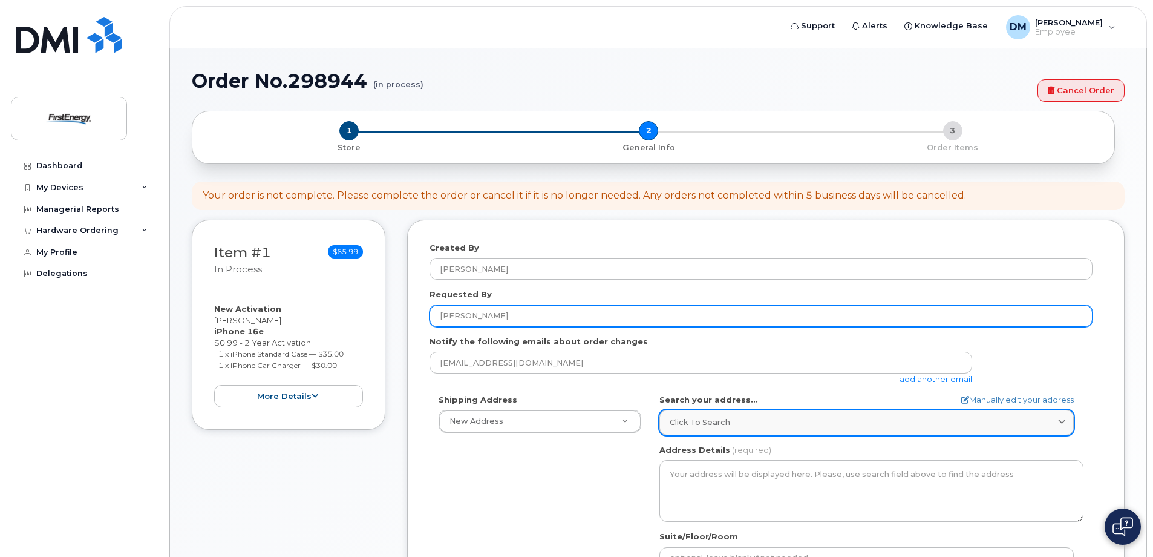
type input "[PERSON_NAME]"
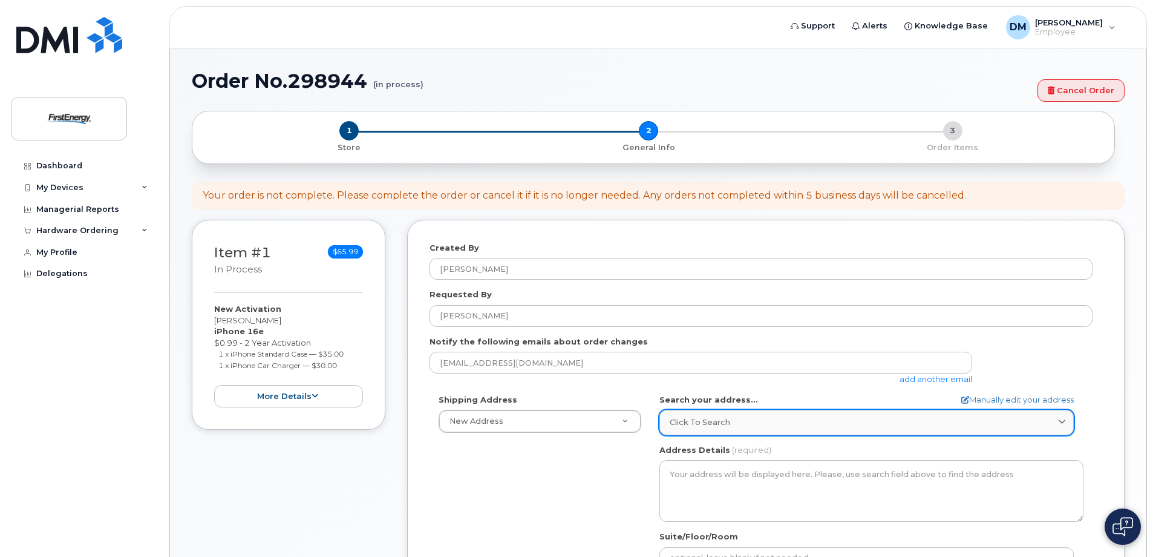
click at [675, 421] on span "Click to search" at bounding box center [700, 421] width 61 height 11
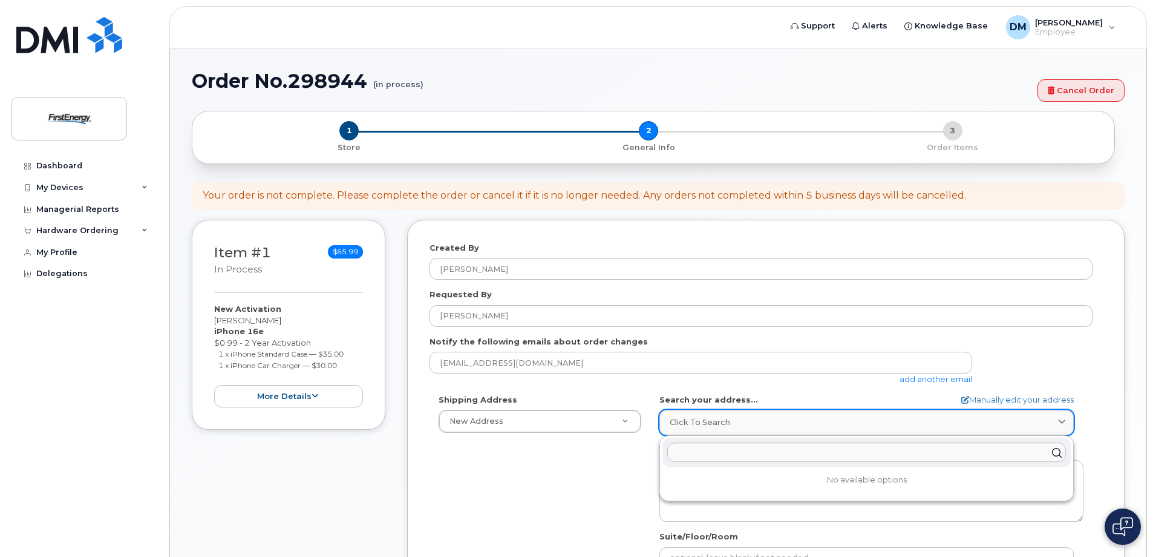
click at [702, 419] on span "Click to search" at bounding box center [700, 421] width 61 height 11
click at [701, 453] on input "text" at bounding box center [866, 452] width 399 height 19
paste input "232 Hagans Street"
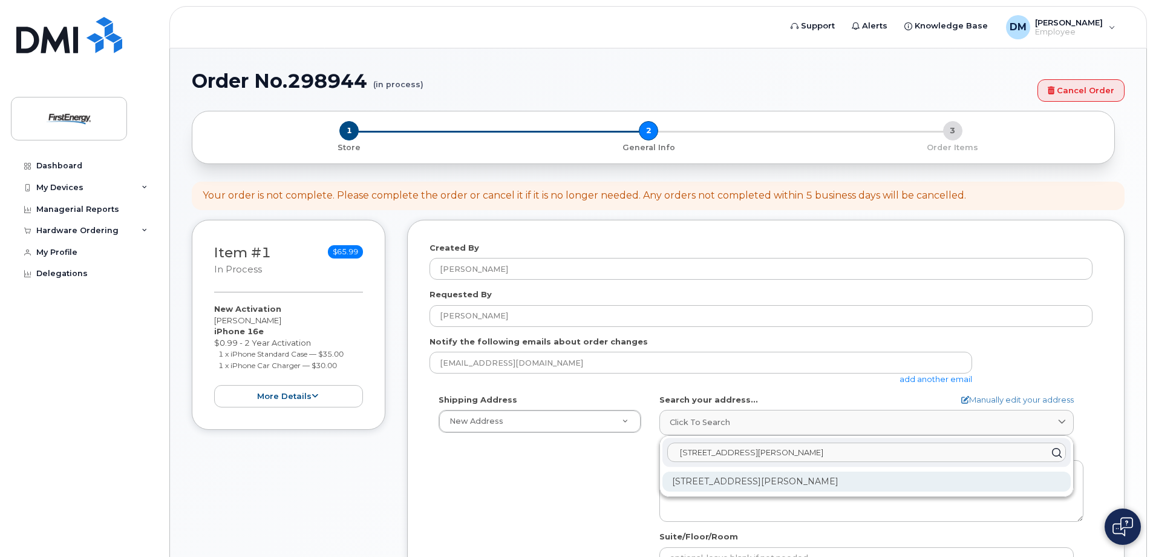
type input "232 Hagans Street"
click at [812, 482] on div "232 Hagans St Morgantown WV 26501-7514" at bounding box center [867, 481] width 408 height 20
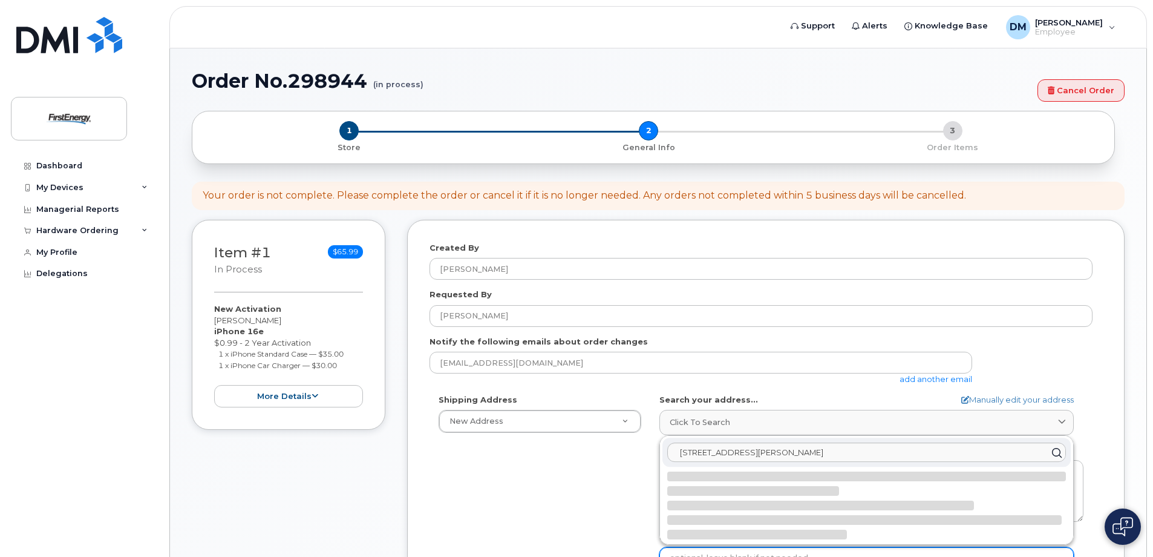
select select
type textarea "232 Hagans St MORGANTOWN WV 26501-7514 UNITED STATES"
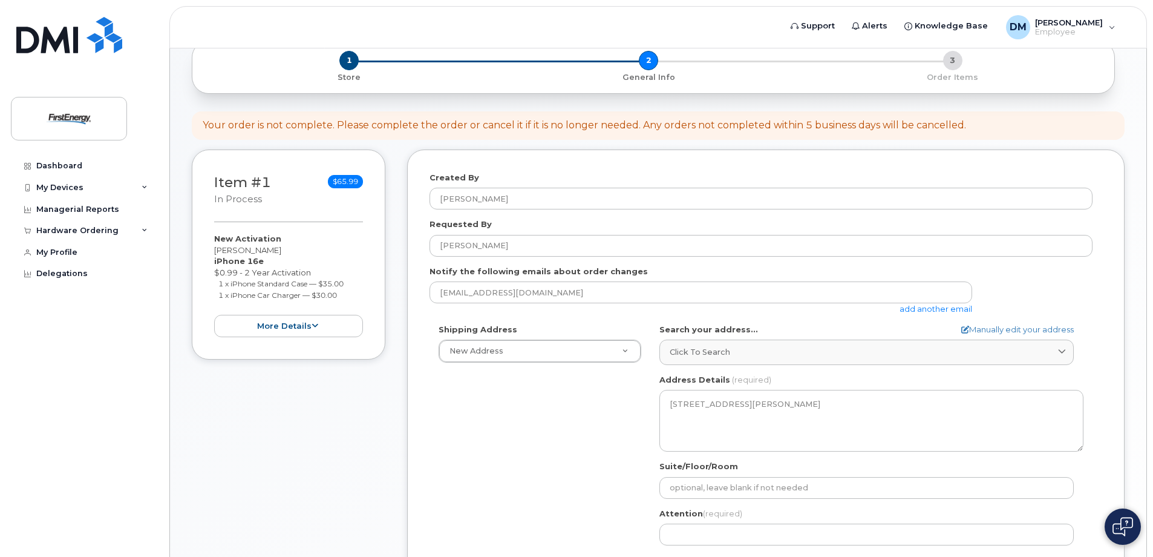
scroll to position [182, 0]
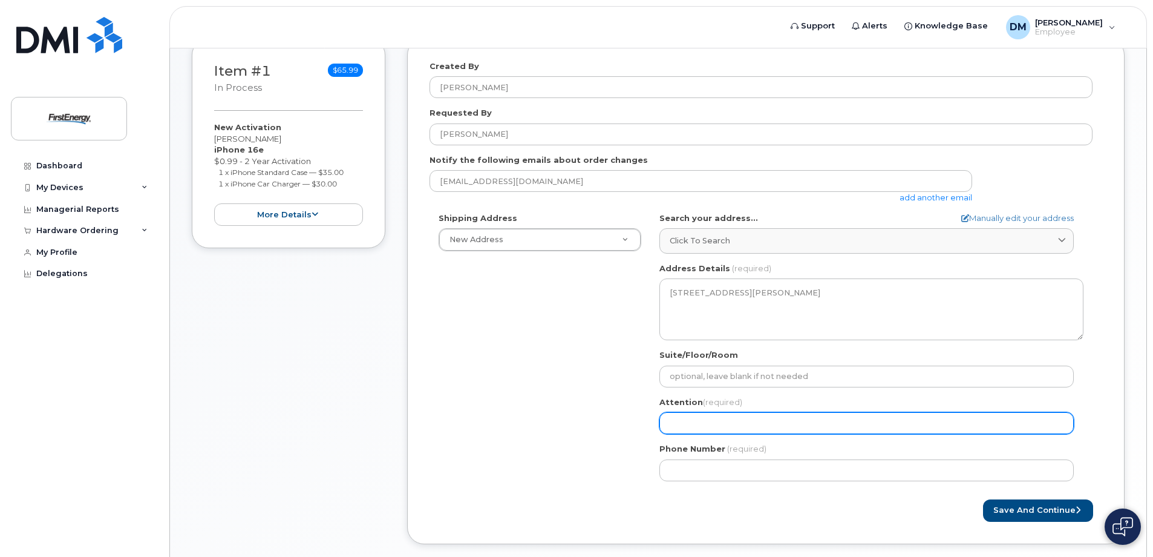
click at [699, 419] on input "Attention (required)" at bounding box center [867, 423] width 414 height 22
select select
type input "V"
select select
type input "Vi"
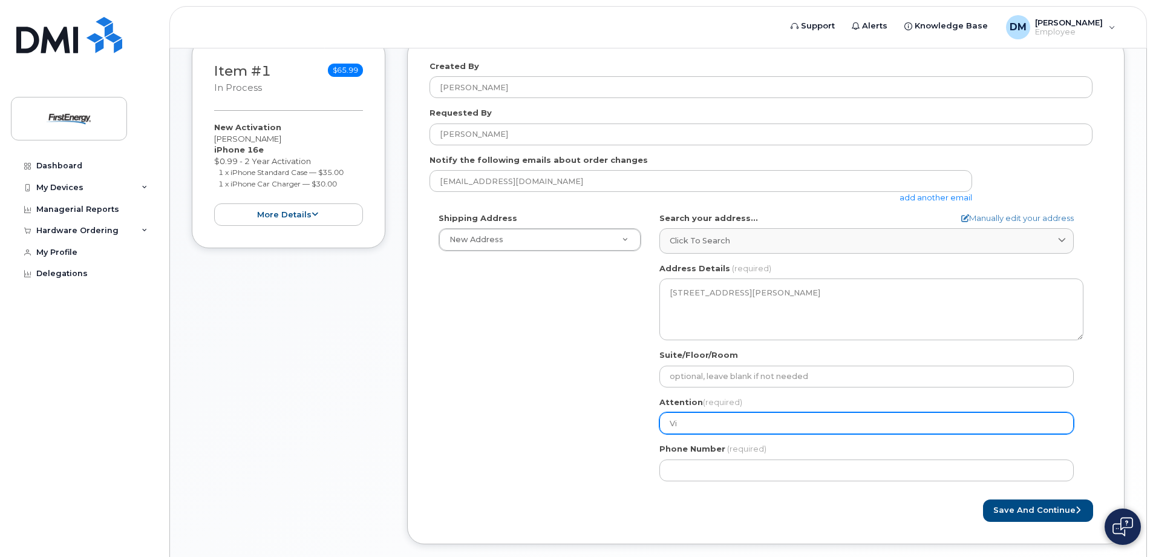
select select
type input "Vid"
select select
type input "Vida"
select select
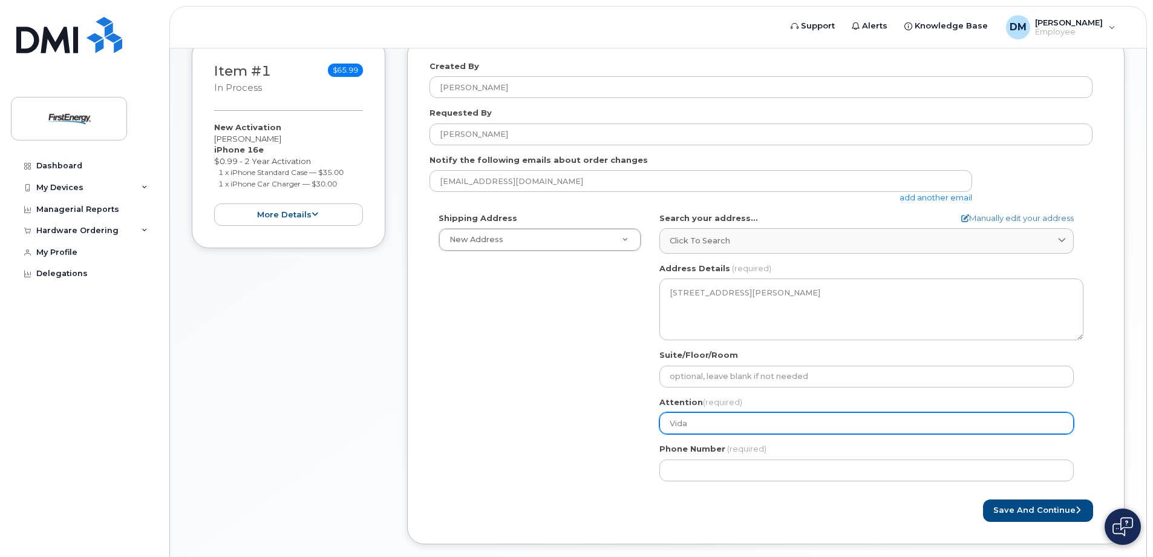
type input "Vida G"
select select
type input "Vida Go"
select select
type input "Vida Gol"
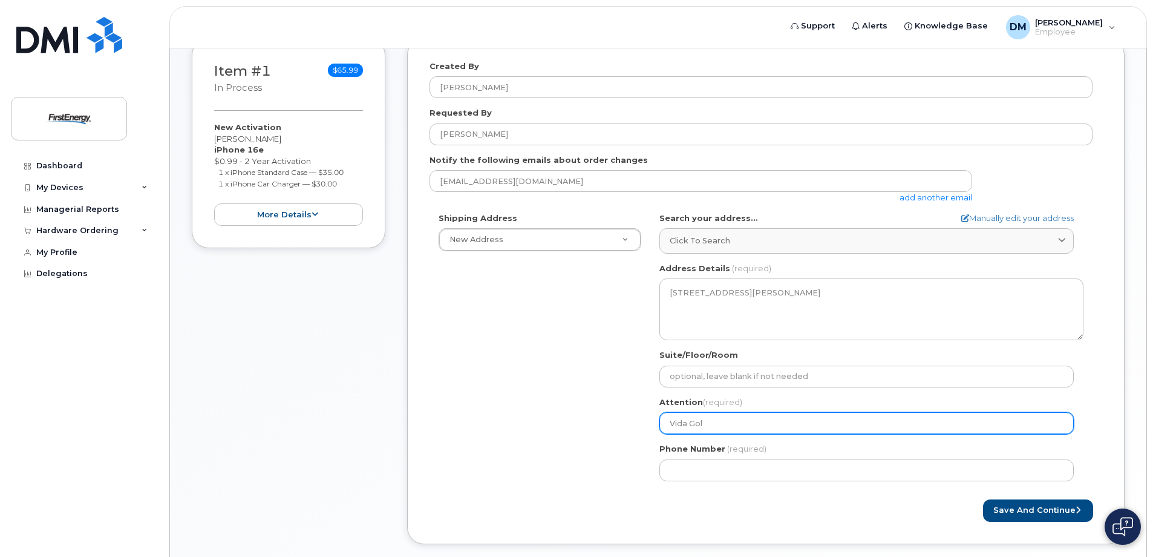
select select
type input "Vida Golu"
select select
type input "Vida Golub"
select select
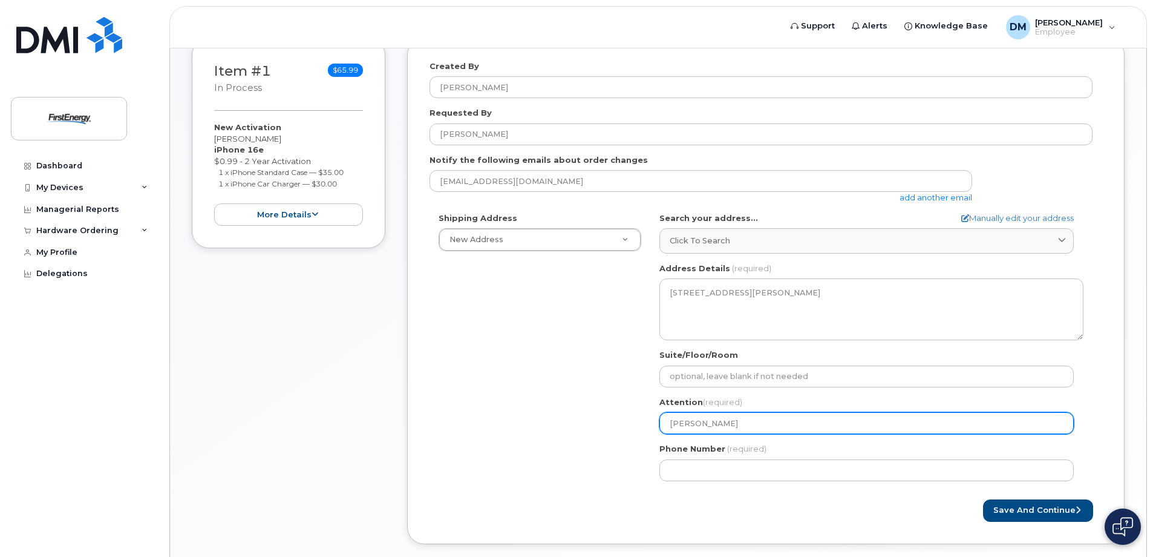
type input "Vida Golubo"
select select
type input "Vida Golubov"
select select
type input "Vida Golubovi"
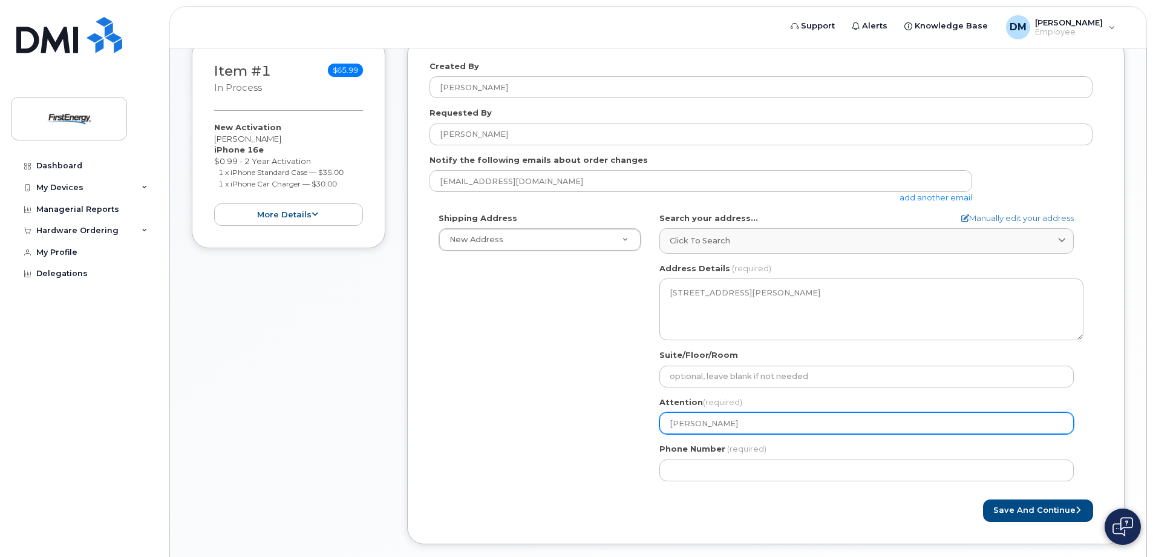
select select
type input "Vida Golubovic"
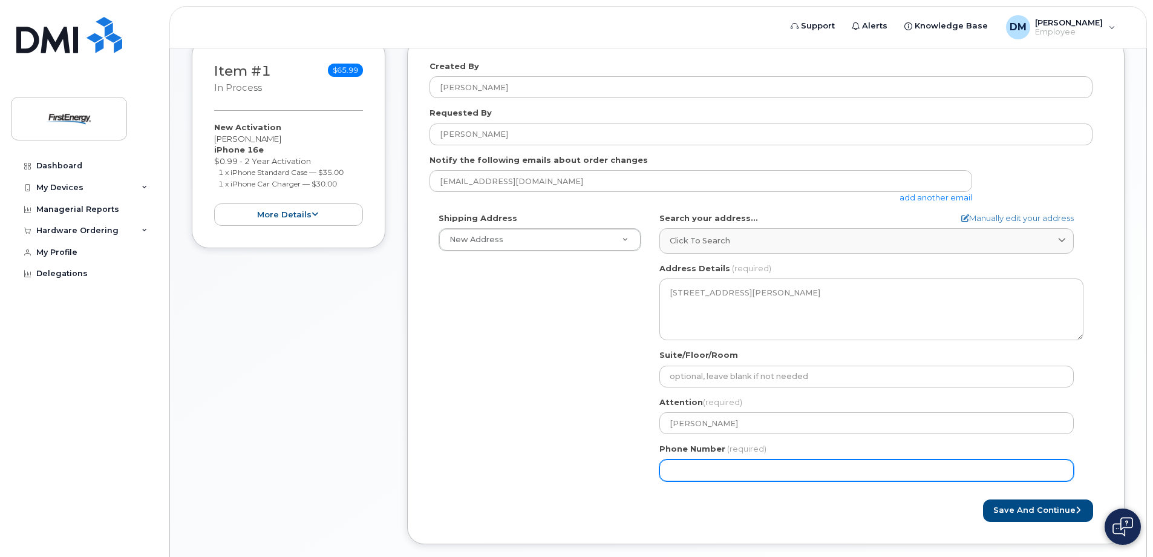
click at [735, 459] on div "Phone Number (required)" at bounding box center [872, 462] width 424 height 38
click at [692, 470] on input "Phone Number" at bounding box center [867, 470] width 414 height 22
click at [708, 469] on input "Phone Number" at bounding box center [867, 470] width 414 height 22
select select
type input "6812090086"
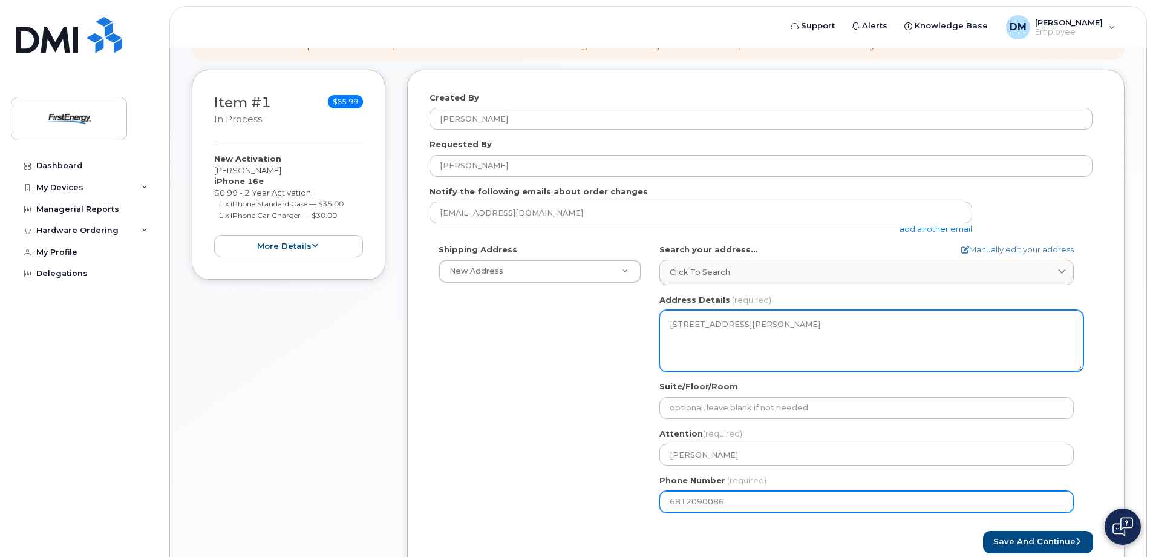
scroll to position [247, 0]
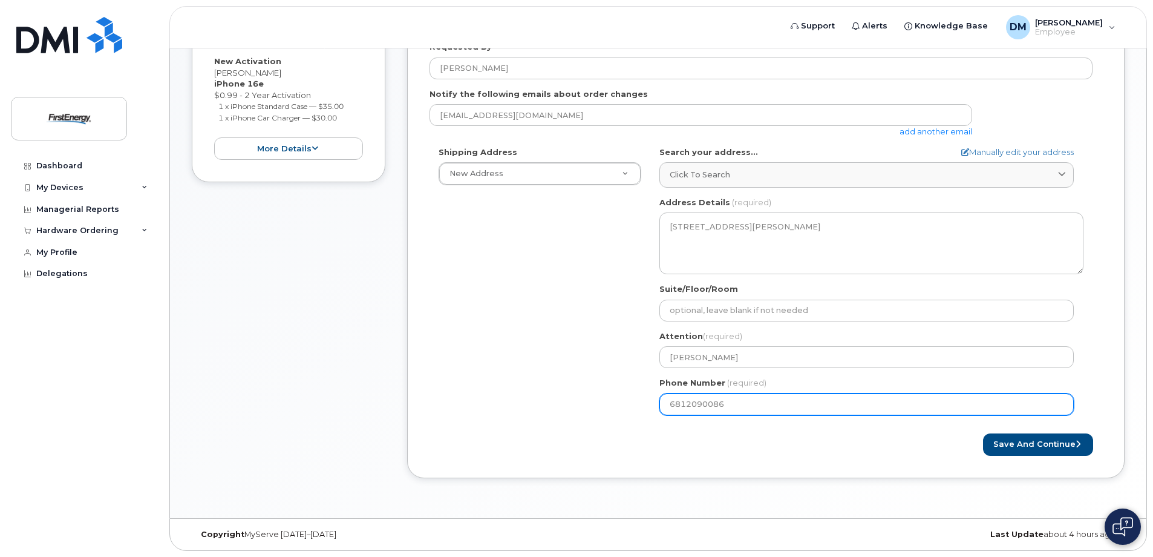
select select
type input "6812090087"
select select
type input "6812090088"
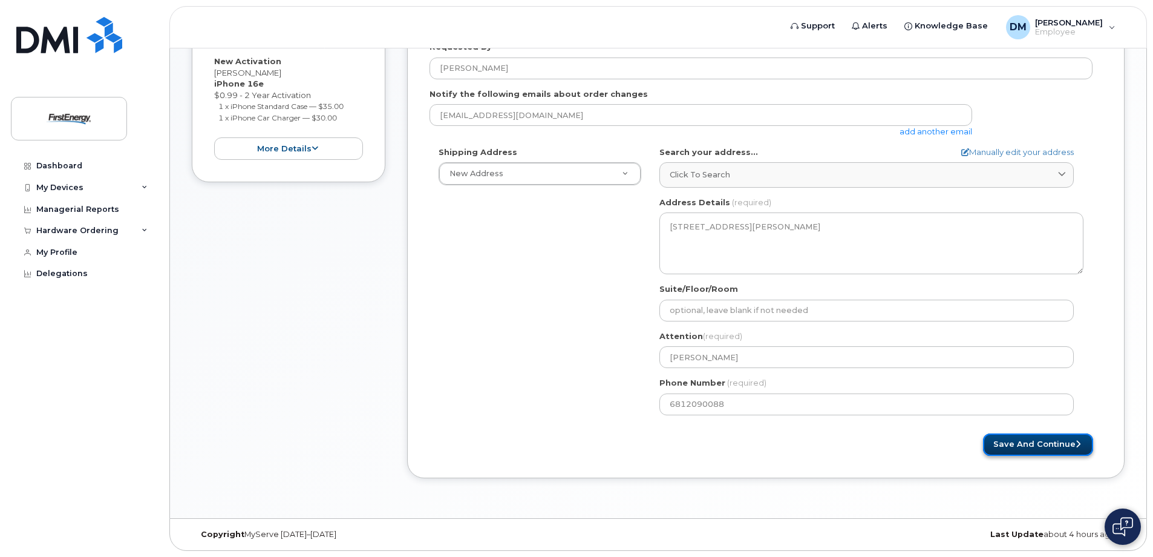
click at [1025, 450] on button "Save and Continue" at bounding box center [1038, 444] width 110 height 22
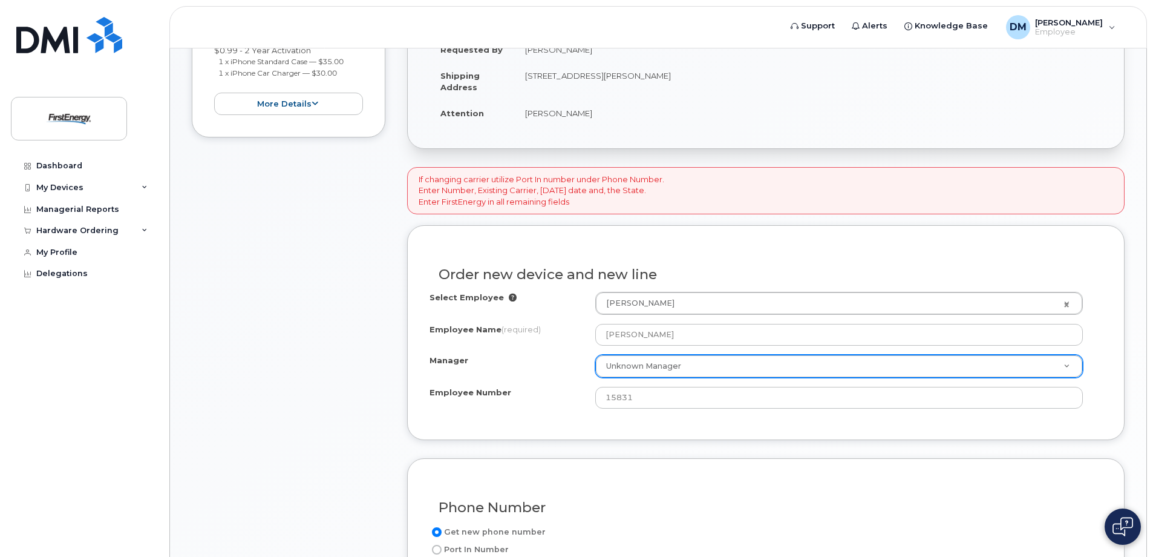
scroll to position [303, 0]
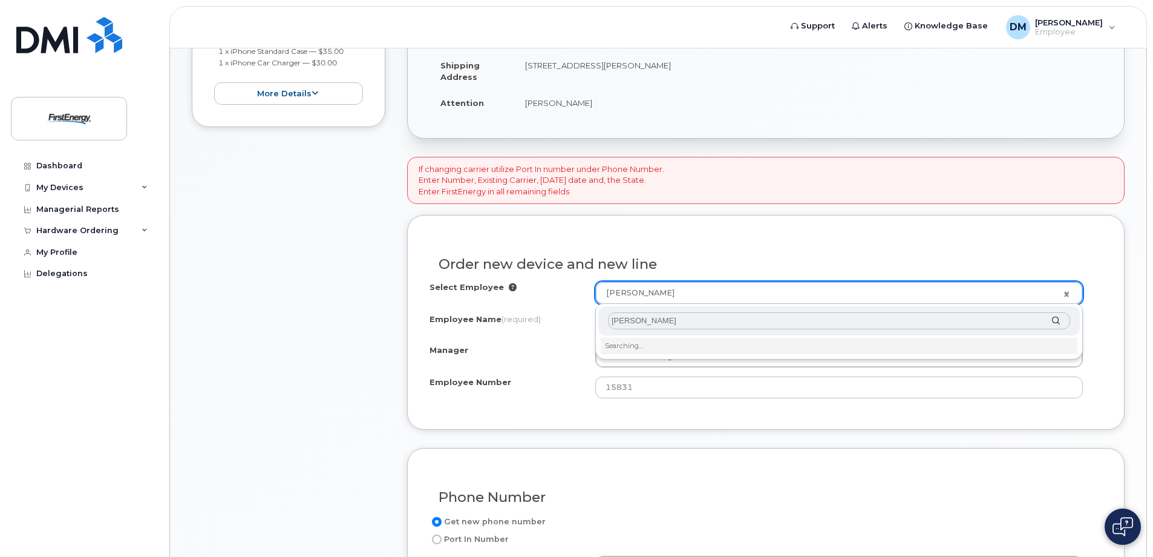
type input "[PERSON_NAME]"
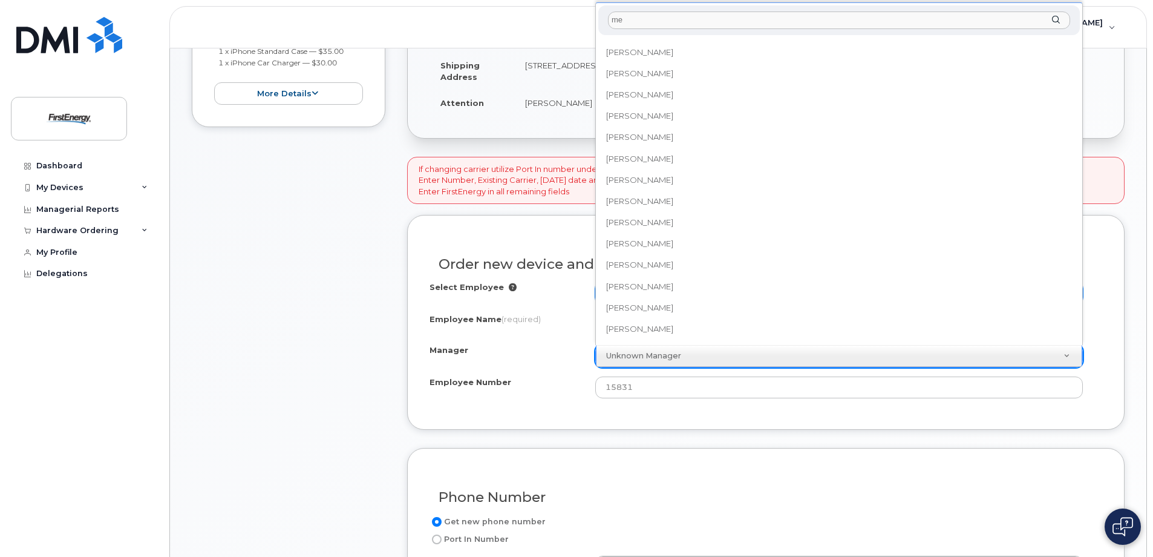
scroll to position [0, 0]
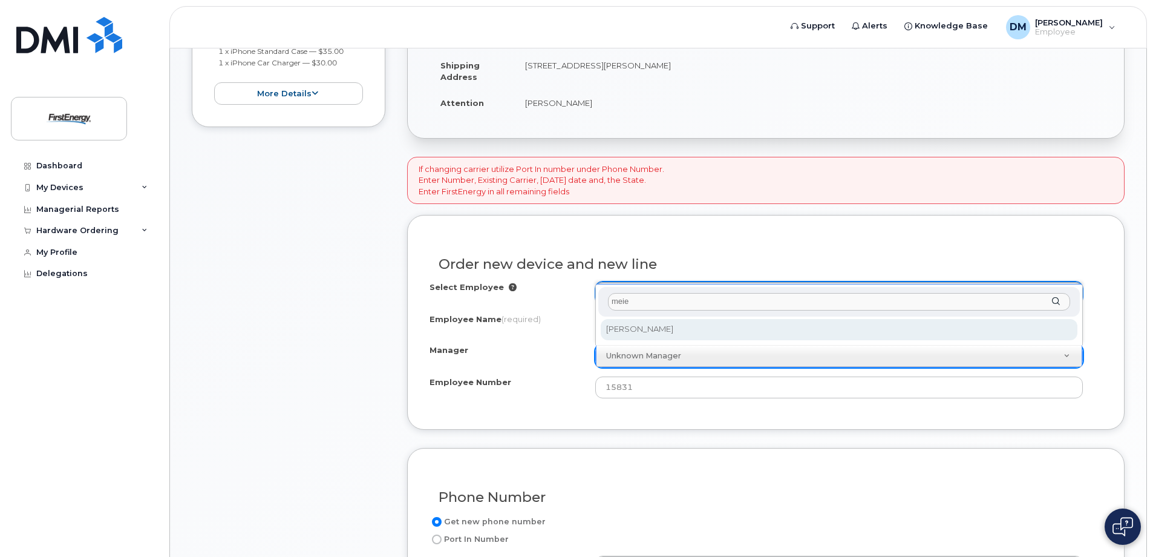
type input "meie"
select select "2074620"
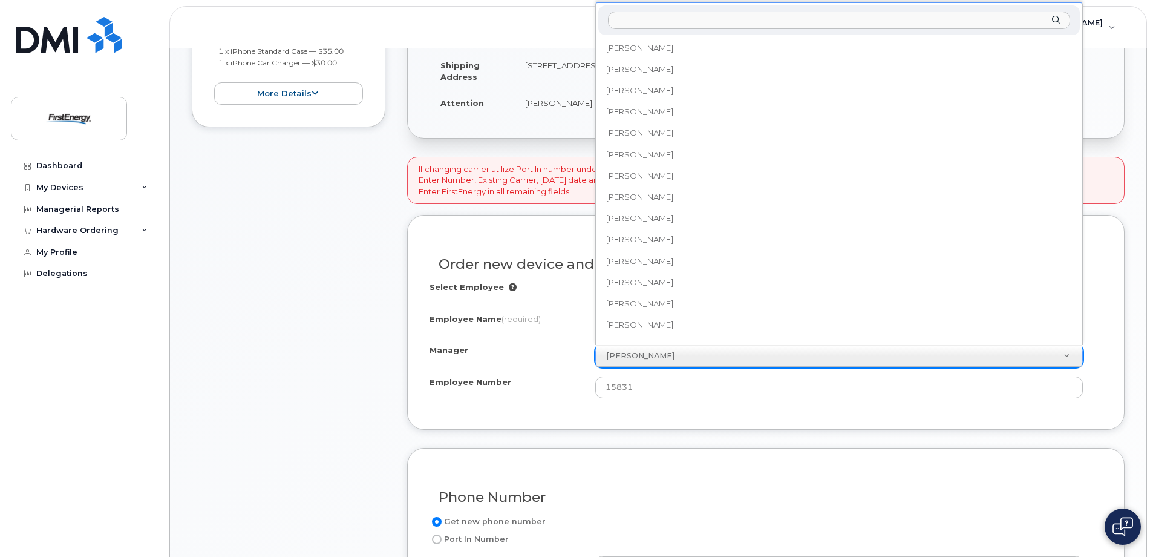
scroll to position [18832, 0]
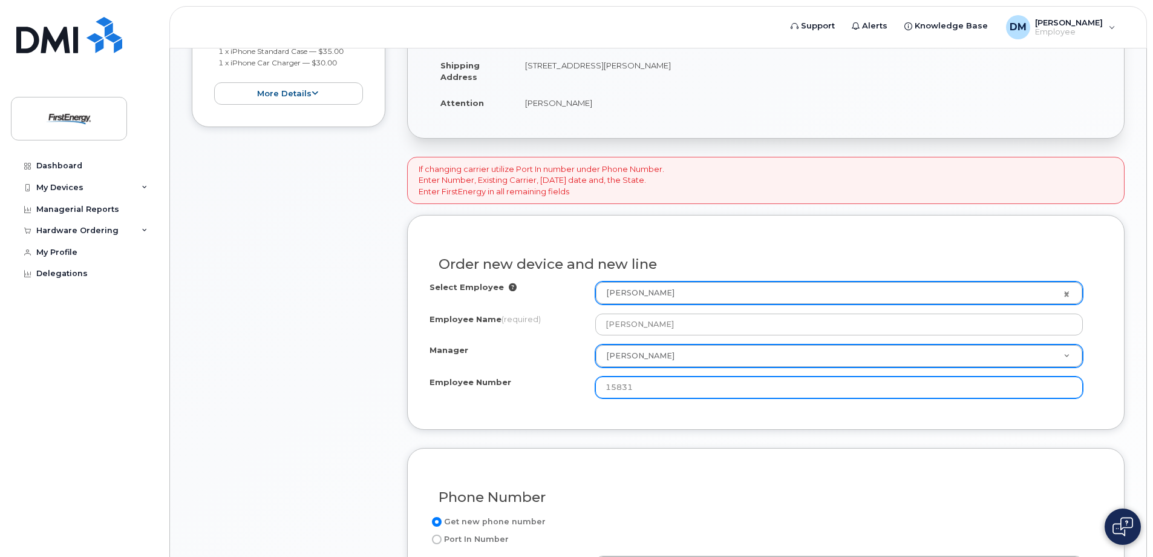
drag, startPoint x: 673, startPoint y: 388, endPoint x: 574, endPoint y: 390, distance: 99.2
click at [575, 390] on div "Employee Number 15831" at bounding box center [766, 387] width 673 height 22
type input "1021846"
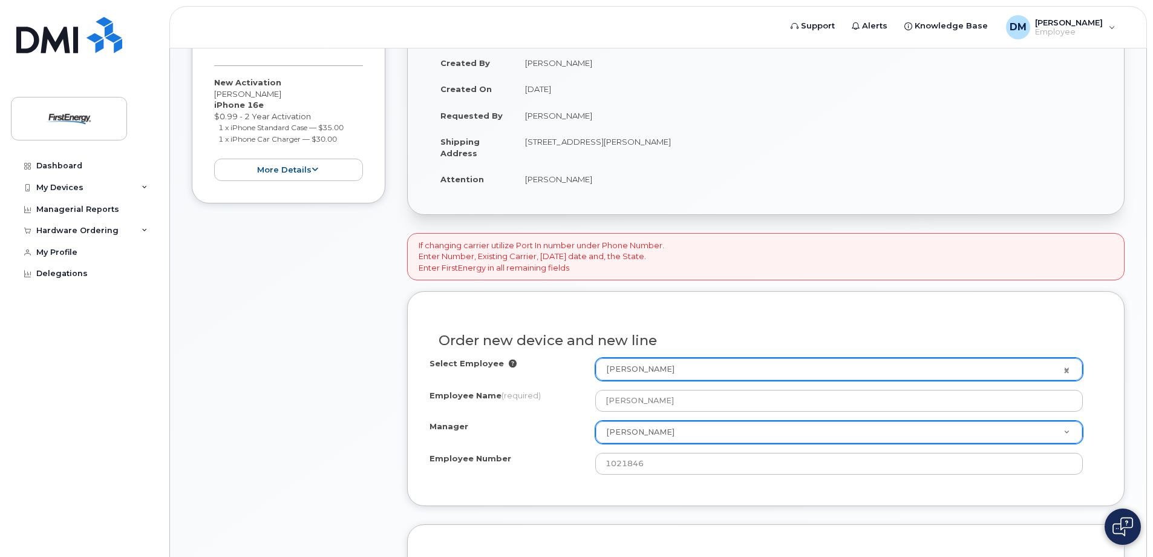
scroll to position [484, 0]
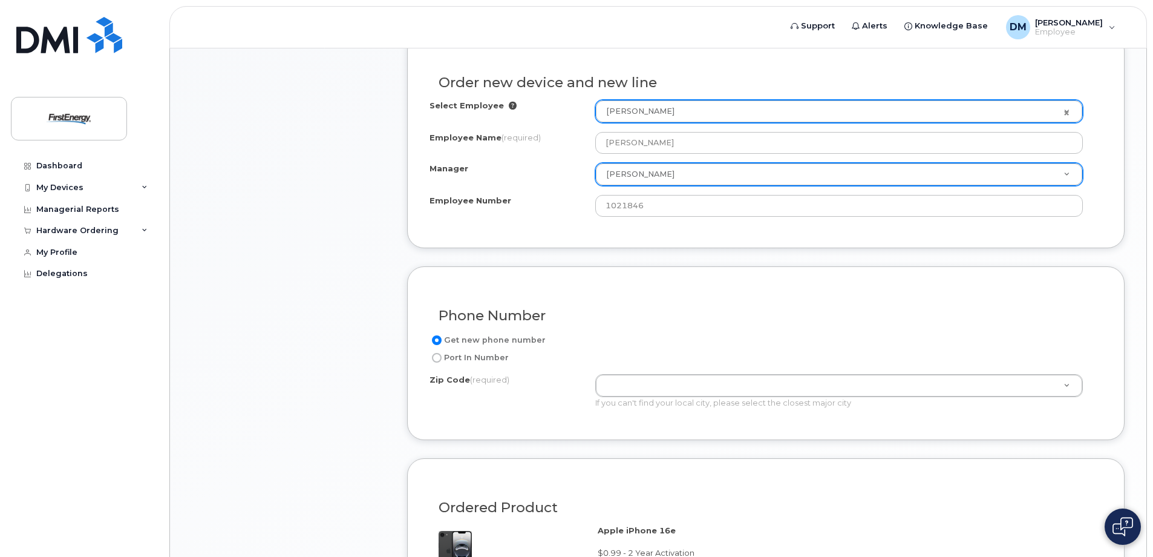
click at [645, 373] on div "Get new phone number Port In Number Zip Code (required) Zip Code (required) Zip…" at bounding box center [766, 375] width 673 height 85
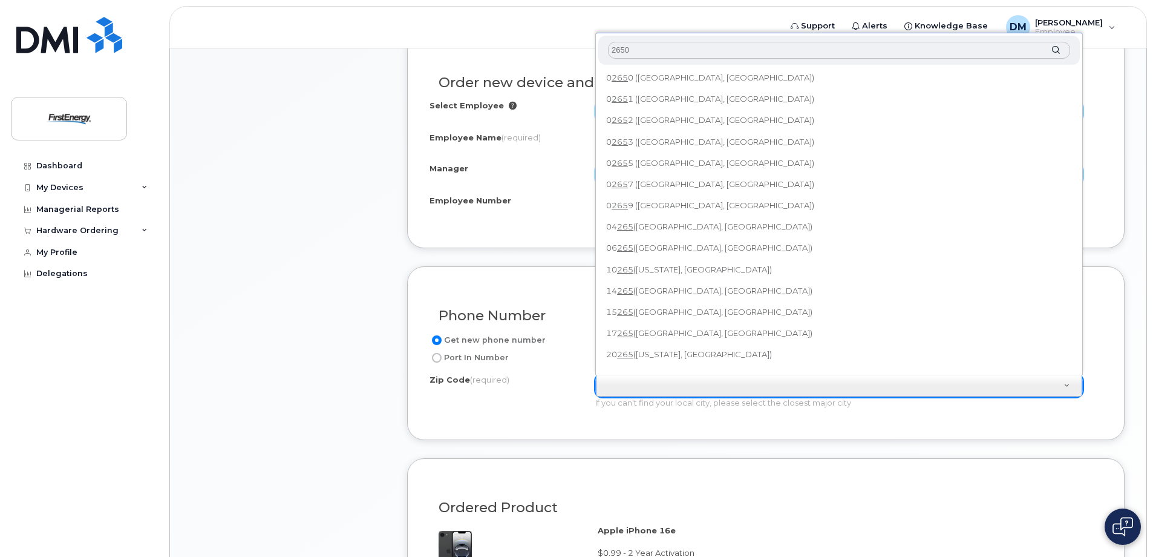
type input "26501"
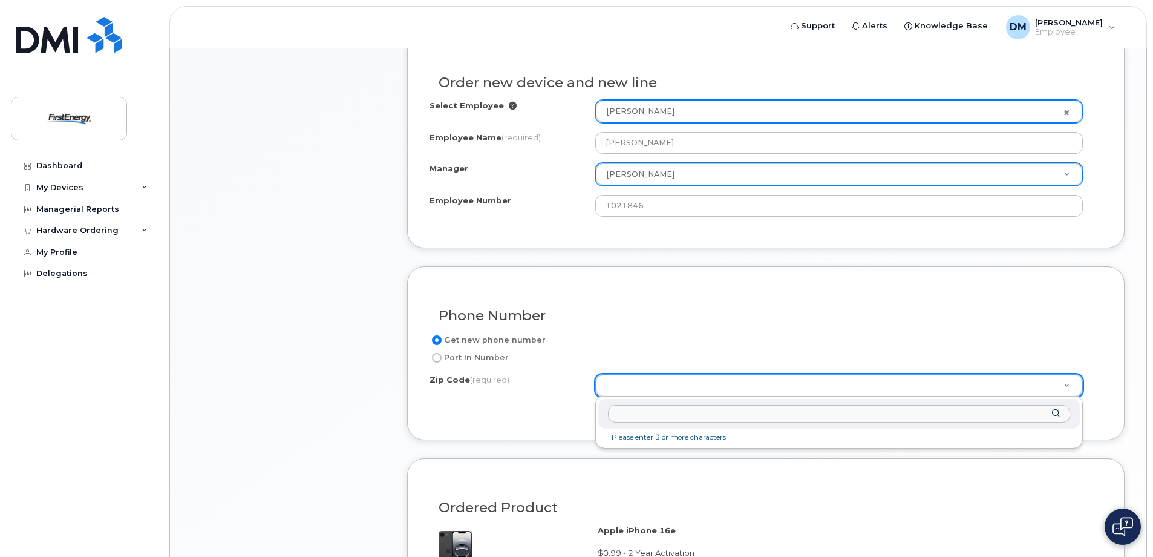
type input "5"
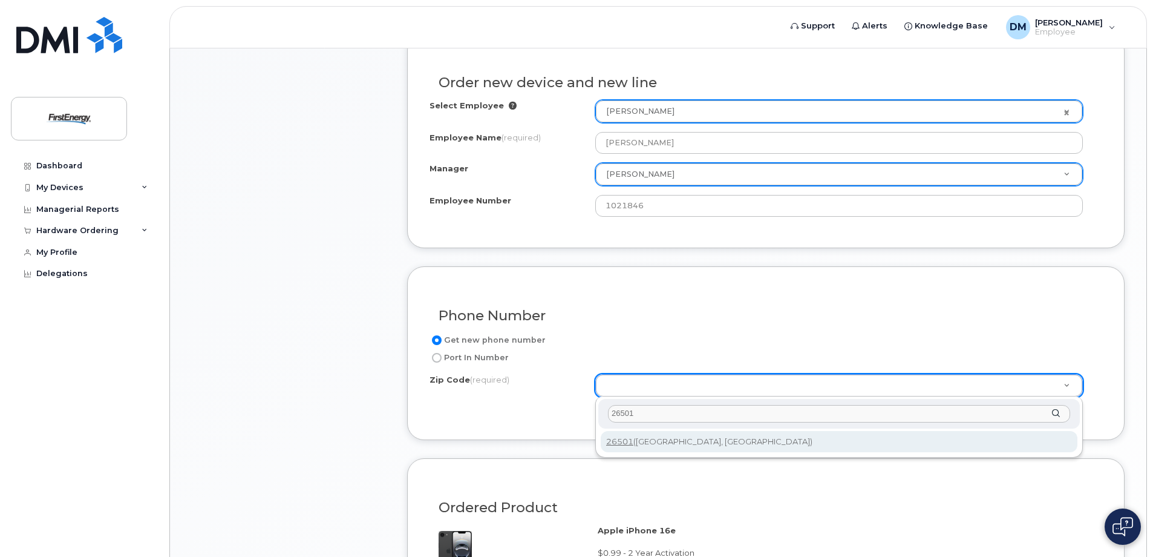
type input "26501"
type input "26501 (Morgantown, WV)"
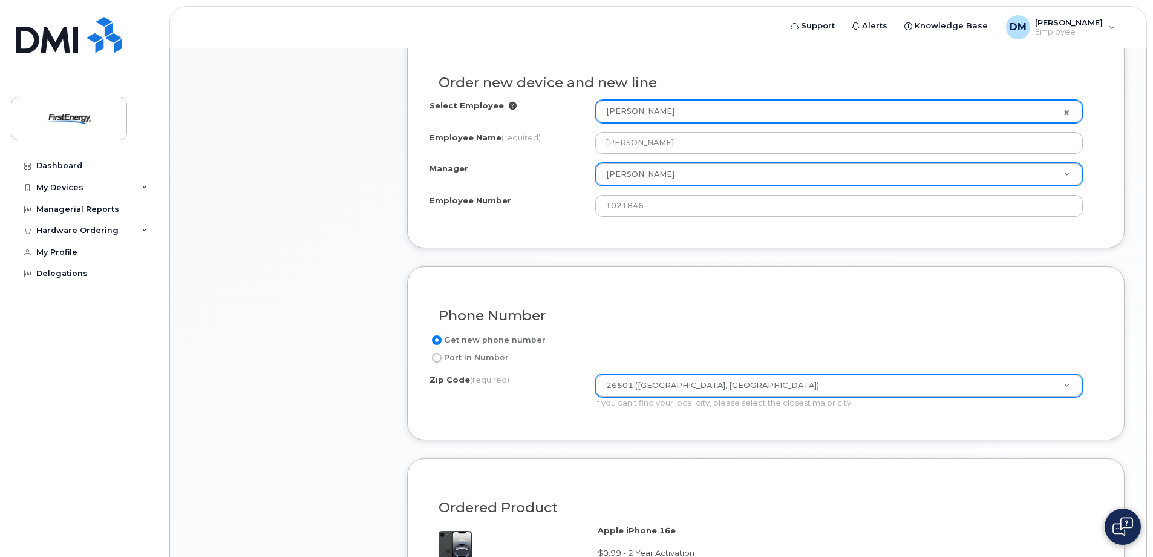
drag, startPoint x: 796, startPoint y: 489, endPoint x: 804, endPoint y: 487, distance: 7.5
click at [799, 487] on div "Ordered Product" at bounding box center [766, 502] width 673 height 44
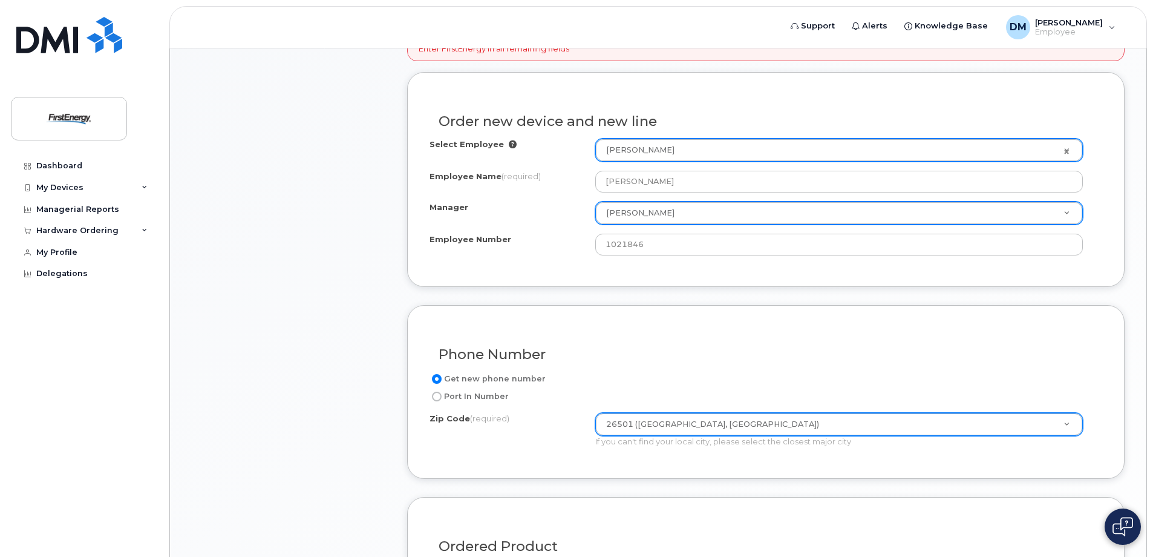
scroll to position [432, 0]
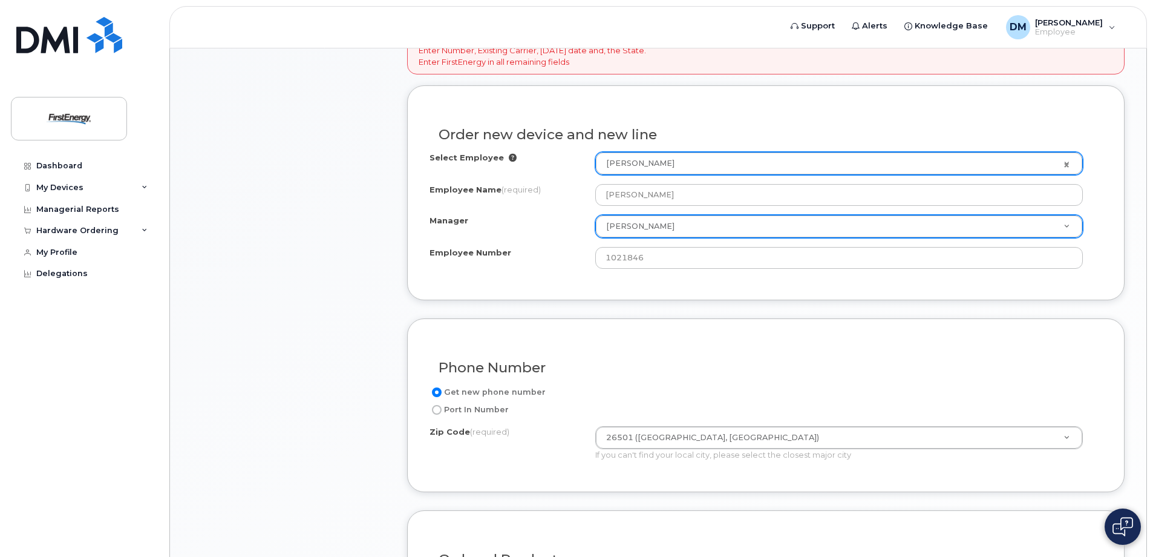
click at [681, 182] on div "Select Employee Devin J Miller 2081698 Employee Name (required) Devin J Miller …" at bounding box center [766, 210] width 673 height 117
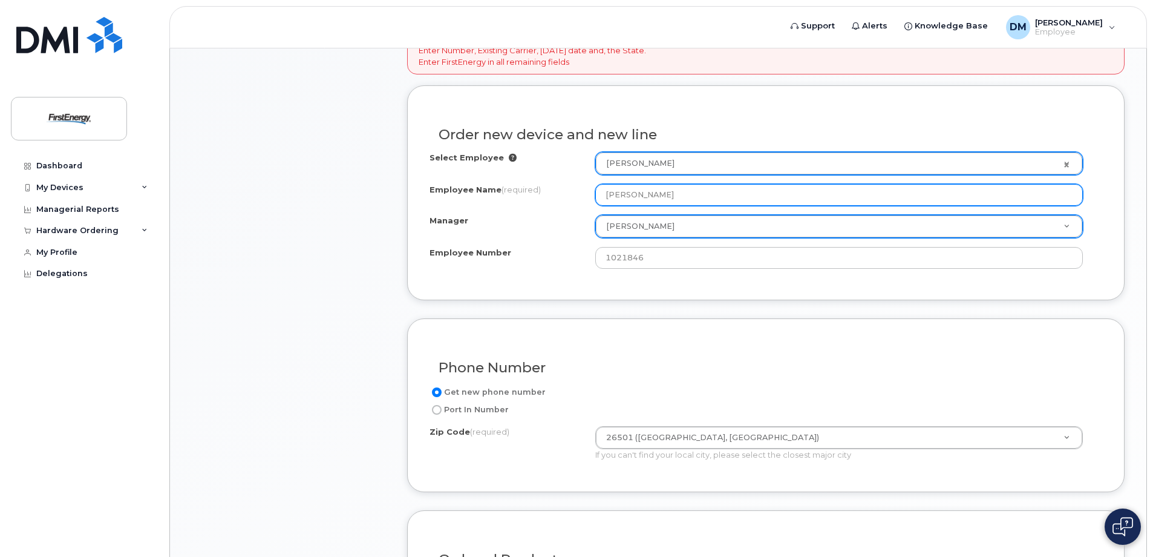
click at [674, 196] on input "Devin J Miller" at bounding box center [839, 195] width 488 height 22
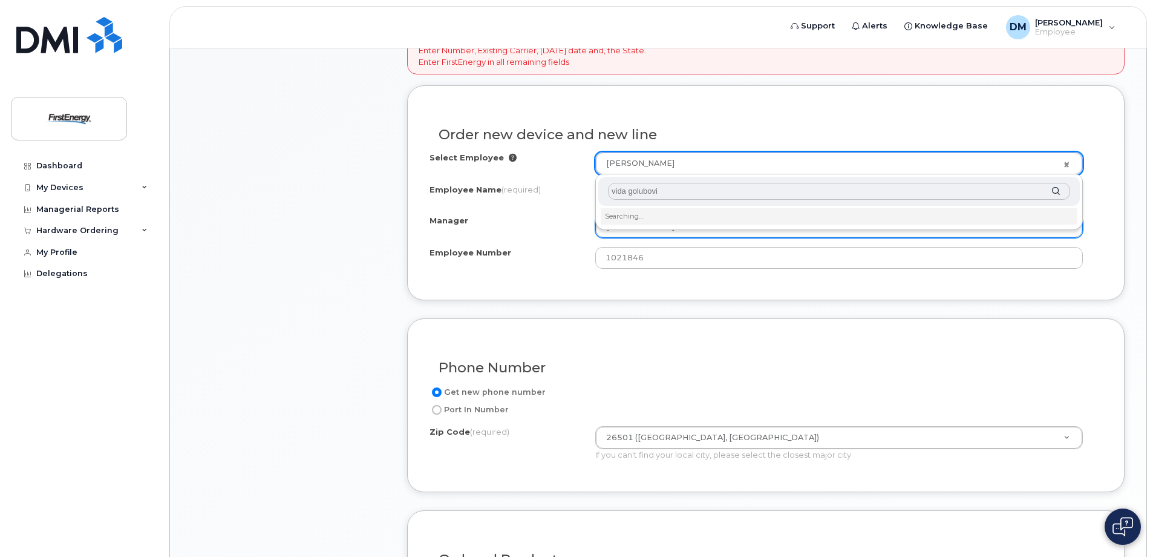
type input "vida golubovic"
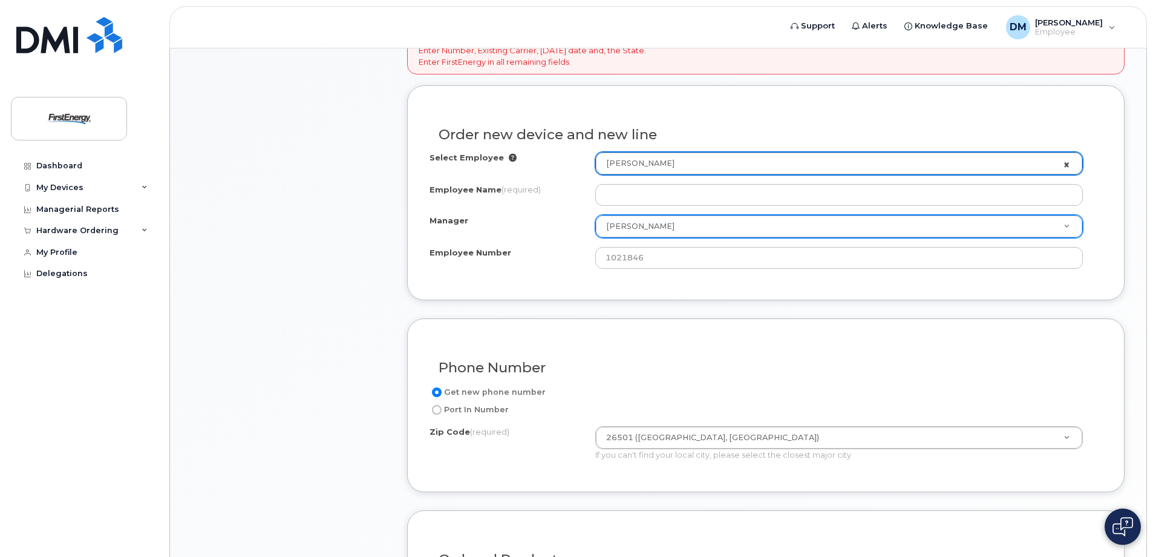
select select "1662235"
click at [1065, 165] on link "Devin J Miller" at bounding box center [839, 163] width 486 height 22
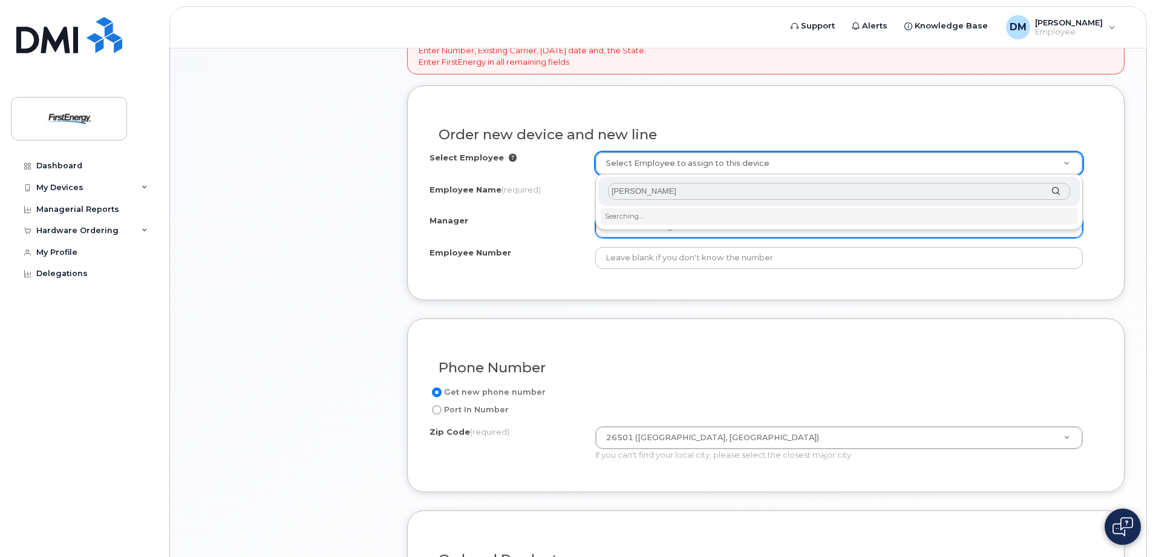
type input "Vida Golubovic"
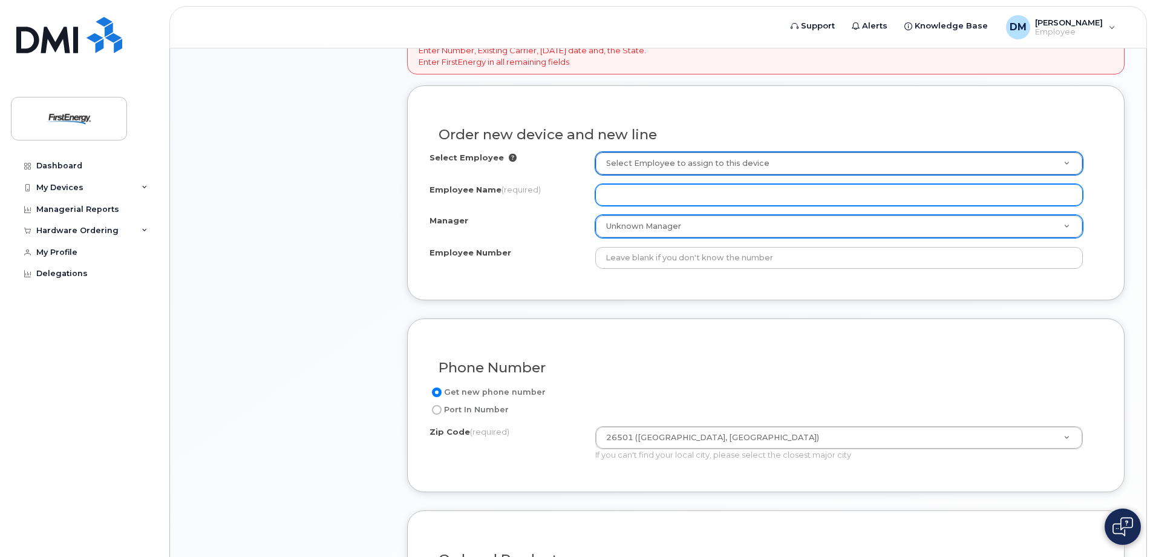
click at [687, 200] on input "Employee Name (required)" at bounding box center [839, 195] width 488 height 22
type input "Vida Golubovic"
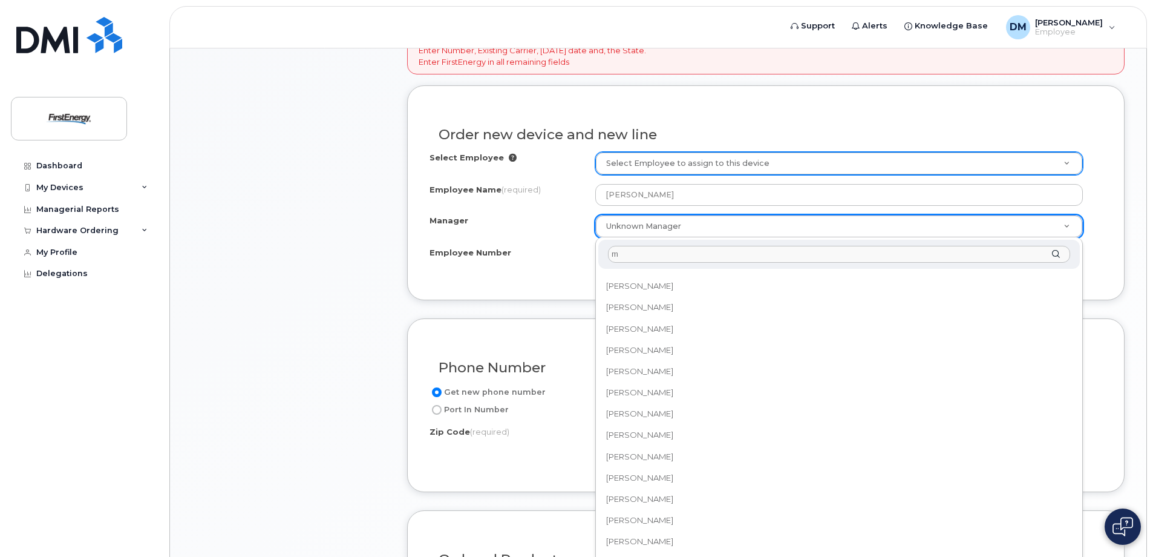
scroll to position [0, 0]
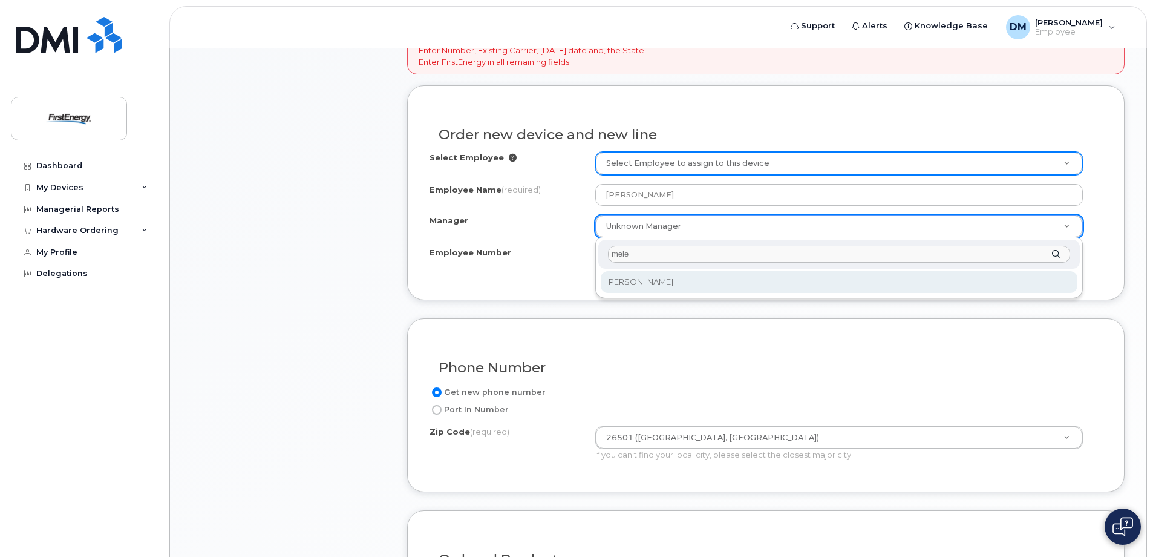
type input "meie"
select select "2074620"
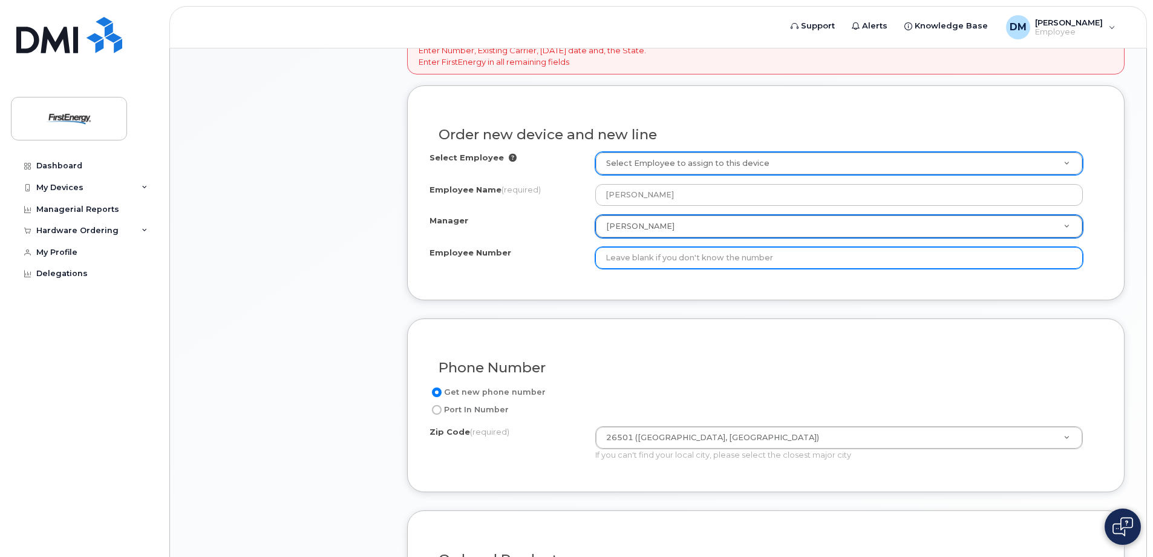
click at [712, 258] on input "Employee Number" at bounding box center [839, 258] width 488 height 22
type input "1021848"
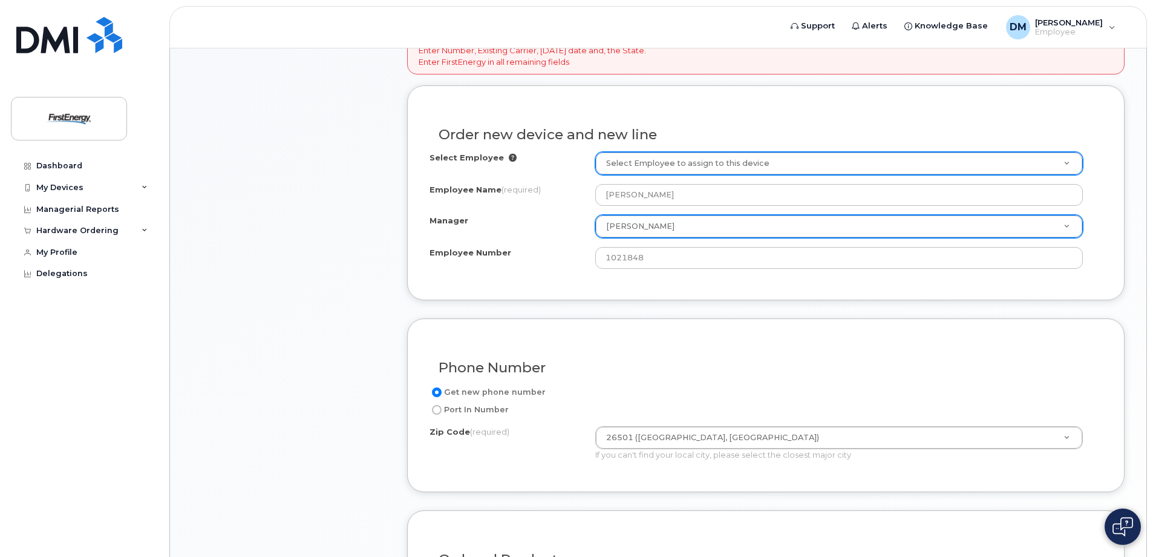
click at [759, 357] on div "Phone Number" at bounding box center [766, 363] width 673 height 44
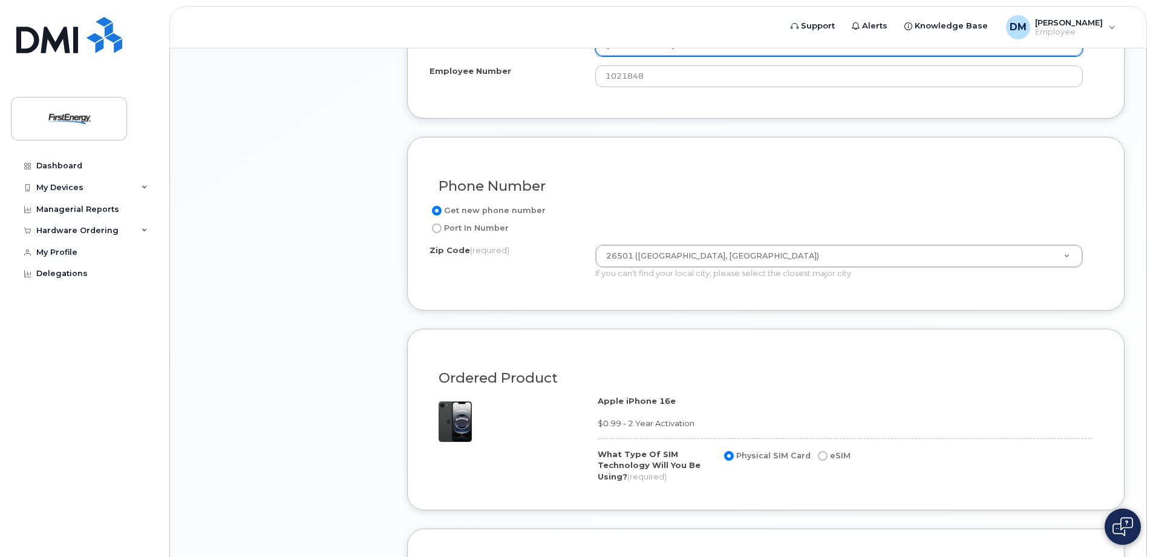
scroll to position [735, 0]
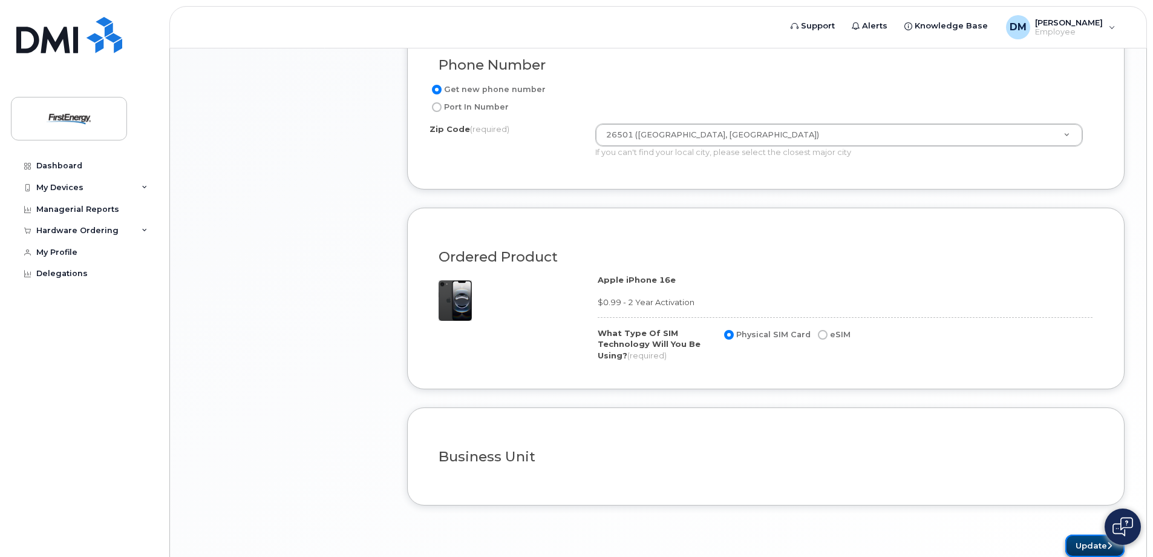
click at [1093, 547] on button "Update" at bounding box center [1095, 545] width 59 height 22
click at [684, 180] on div "Phone Number Get new phone number Port In Number Zip Code (required) 26501 (Mor…" at bounding box center [766, 103] width 718 height 174
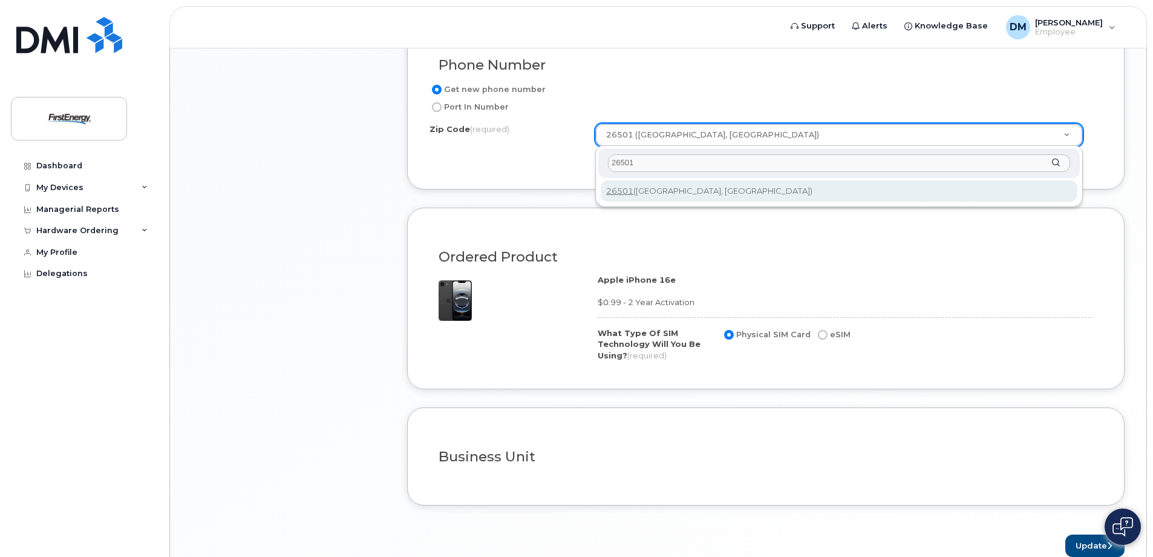
type input "26501"
type input "26501 (Morgantown, WV)"
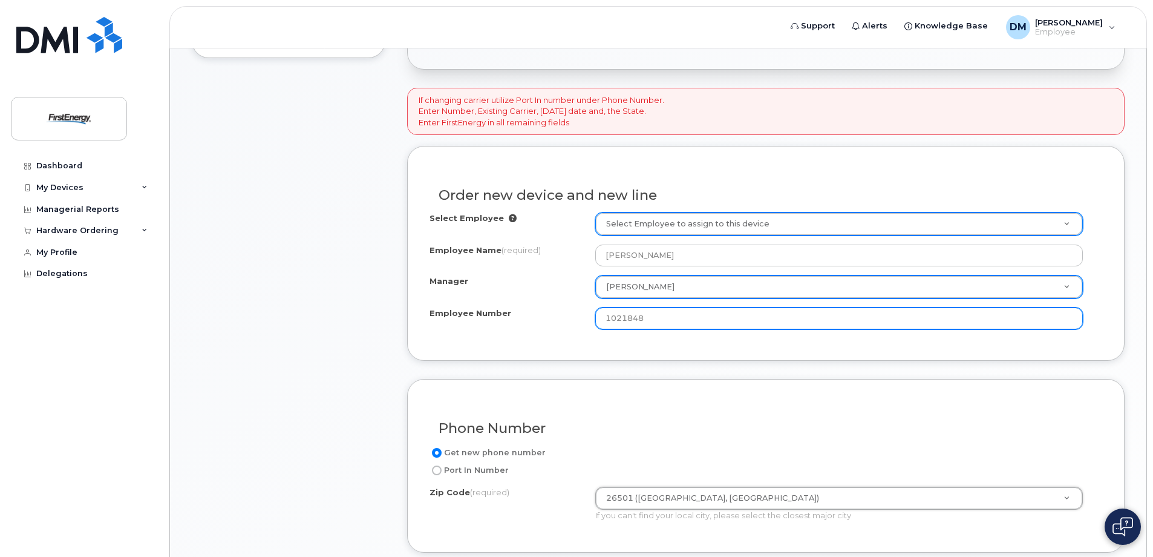
scroll to position [795, 0]
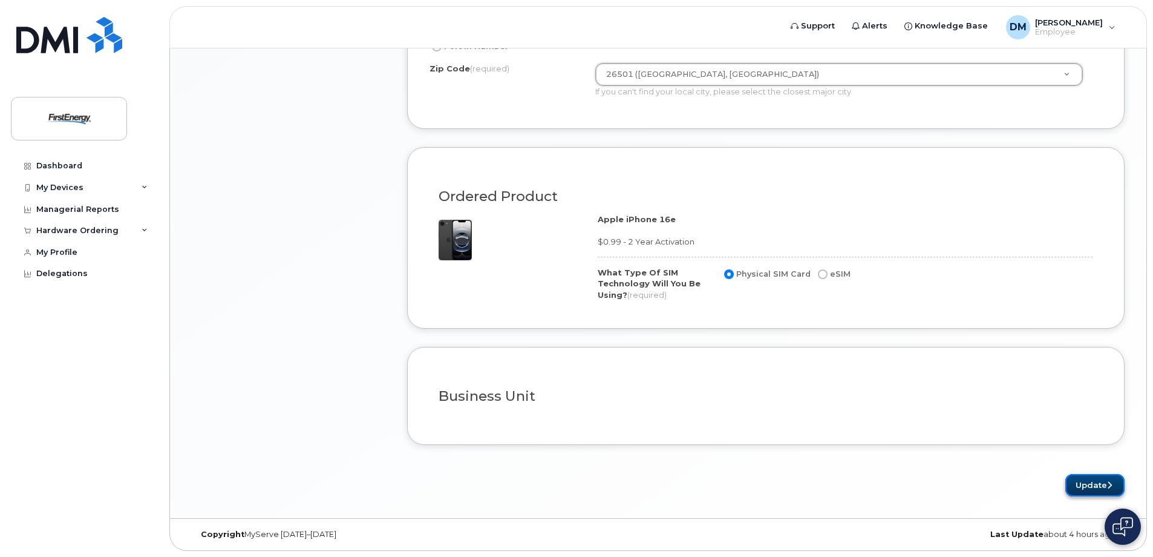
click at [1077, 477] on button "Update" at bounding box center [1095, 485] width 59 height 22
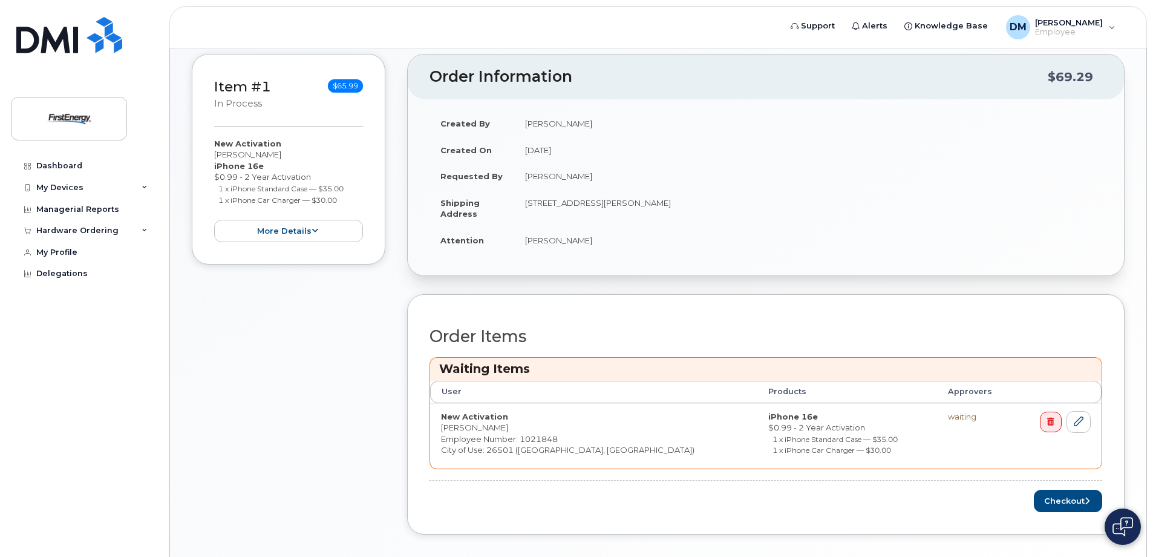
scroll to position [273, 0]
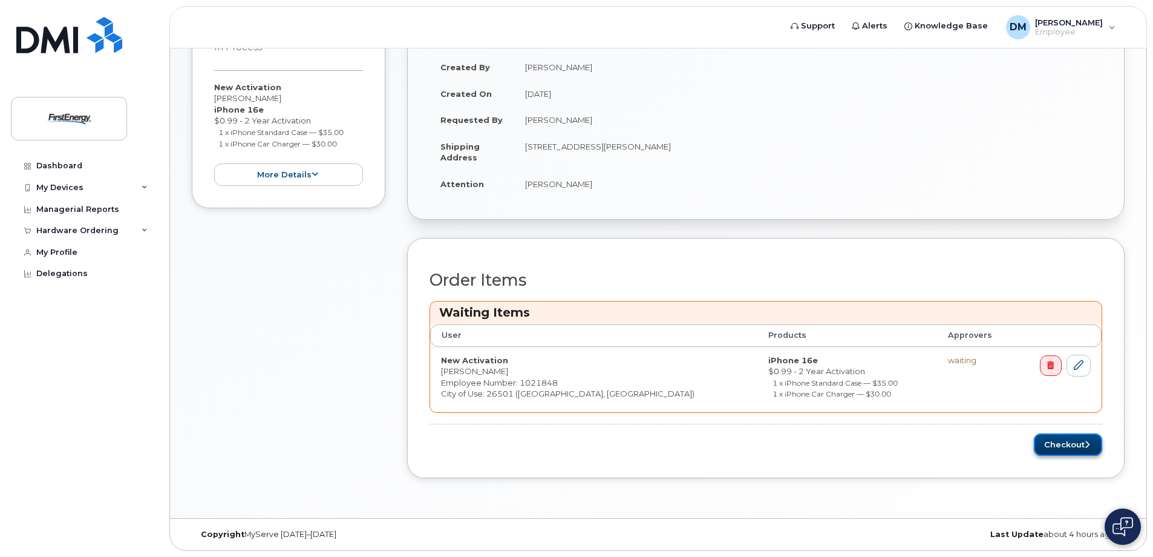
click at [1055, 452] on button "Checkout" at bounding box center [1068, 444] width 68 height 22
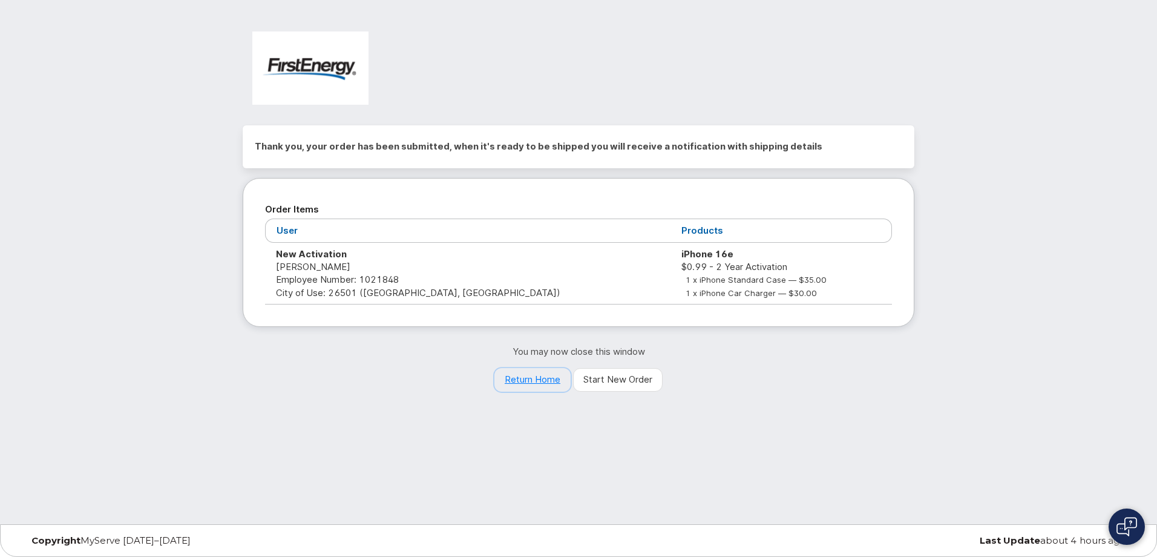
click at [531, 381] on link "Return Home" at bounding box center [532, 380] width 76 height 24
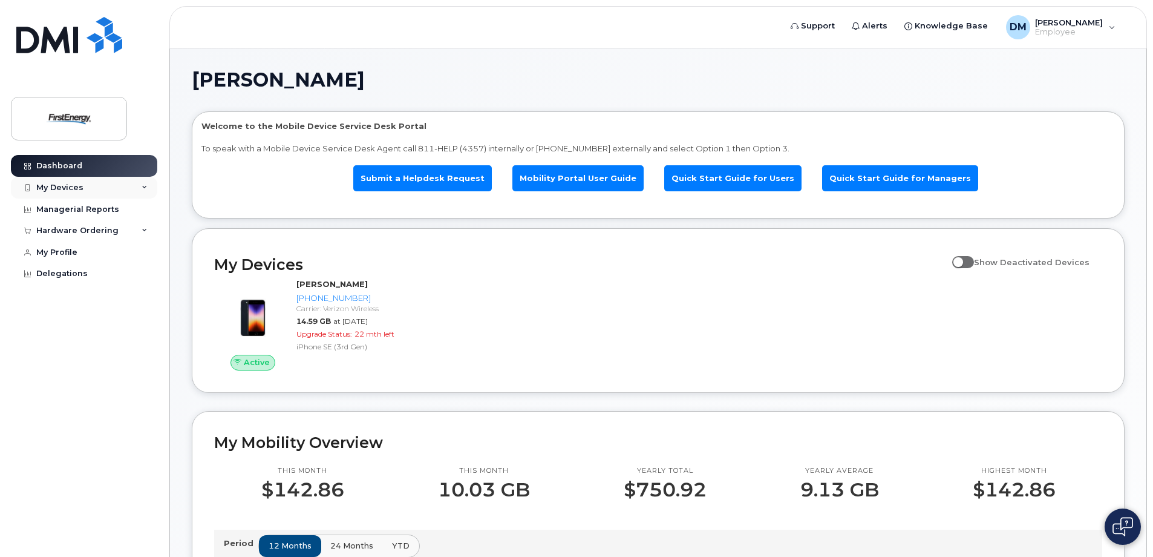
click at [86, 194] on div "My Devices" at bounding box center [84, 188] width 146 height 22
click at [89, 194] on div "My Devices" at bounding box center [84, 188] width 146 height 22
click at [91, 214] on div "Managerial Reports" at bounding box center [77, 210] width 83 height 10
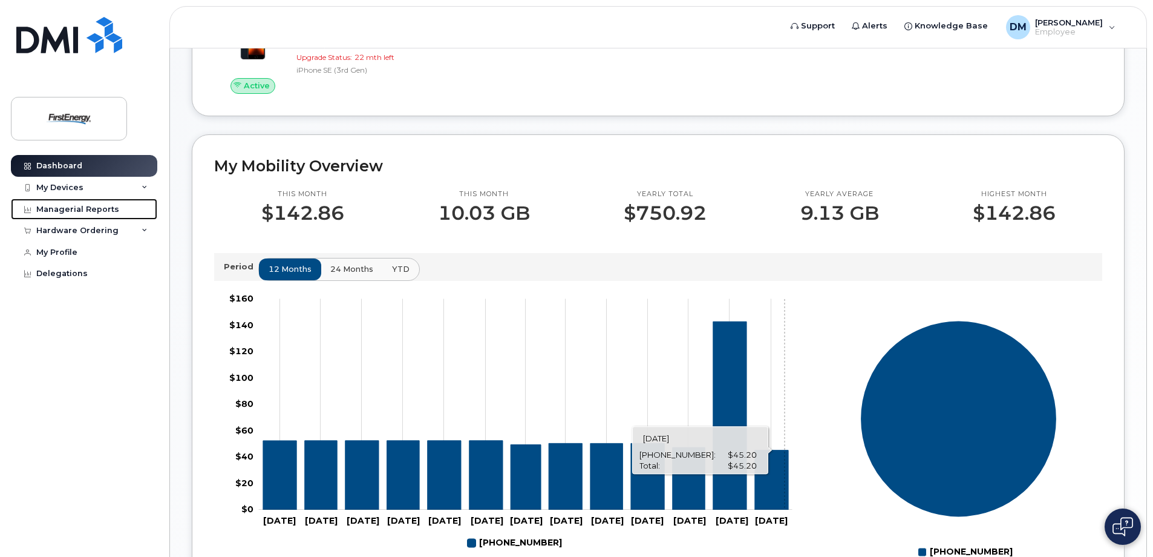
scroll to position [276, 0]
